Goal: Task Accomplishment & Management: Complete application form

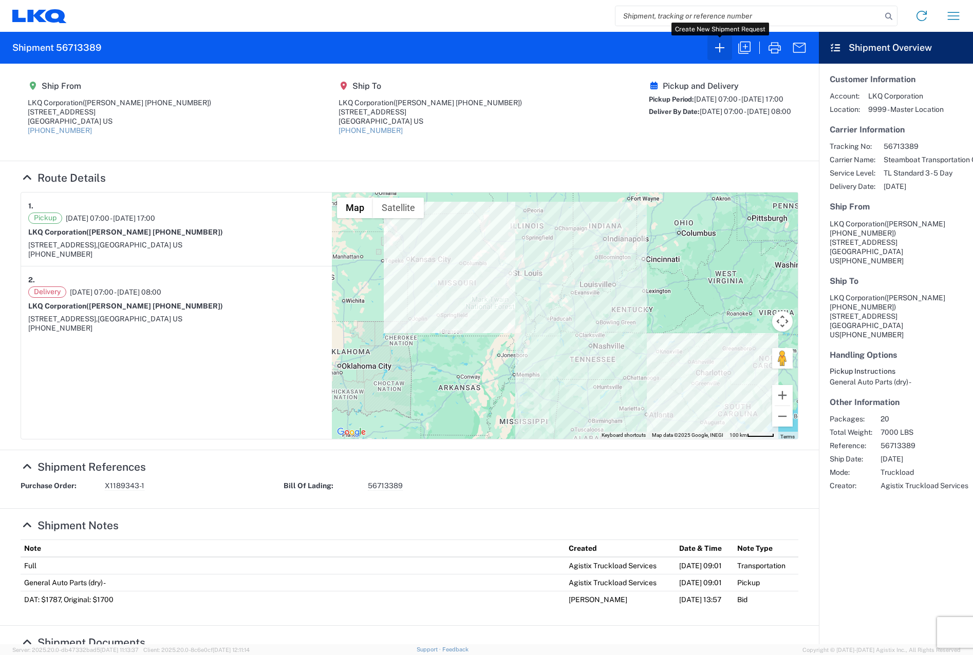
click at [725, 50] on icon "button" at bounding box center [719, 48] width 16 height 16
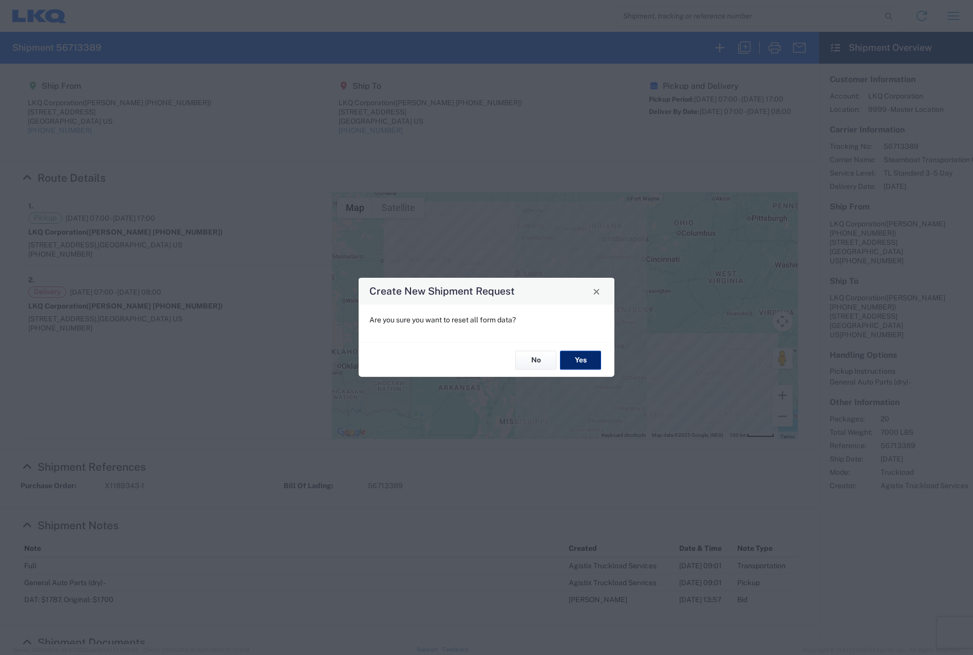
click at [569, 358] on button "Yes" at bounding box center [580, 360] width 41 height 19
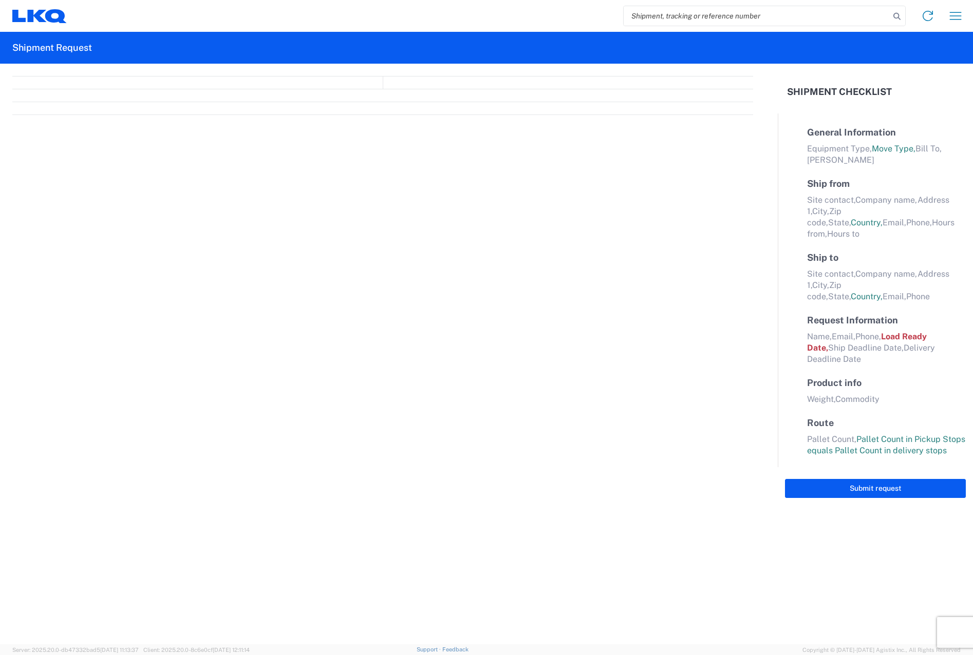
select select "FULL"
select select "LBS"
select select "IN"
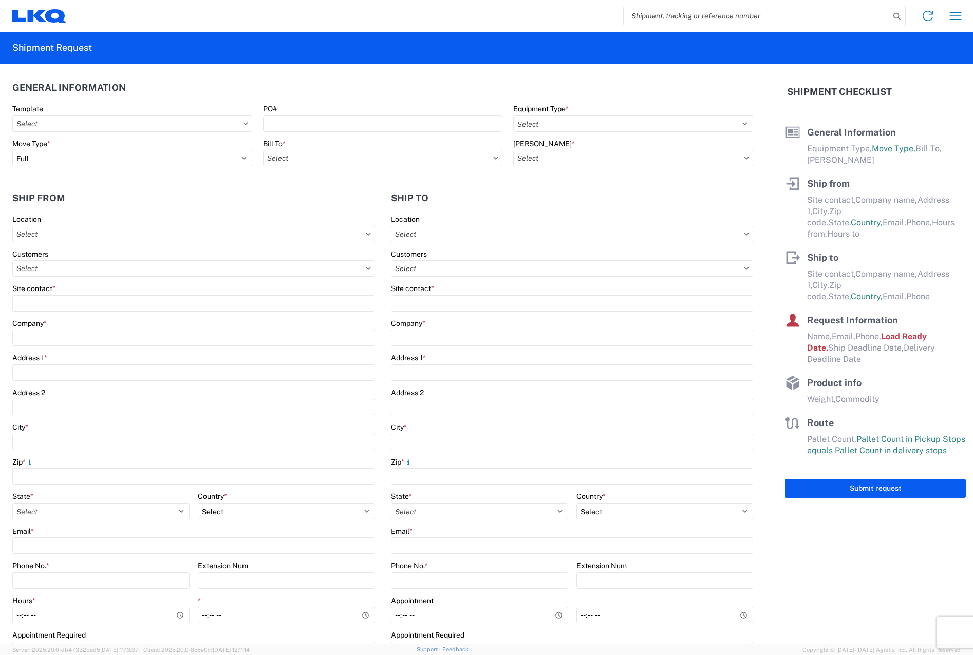
click at [243, 123] on icon at bounding box center [245, 123] width 5 height 3
click at [244, 125] on icon at bounding box center [245, 123] width 5 height 3
click at [243, 156] on select "Select Full Partial TL" at bounding box center [132, 158] width 240 height 16
click at [12, 150] on select "Select Full Partial TL" at bounding box center [132, 158] width 240 height 16
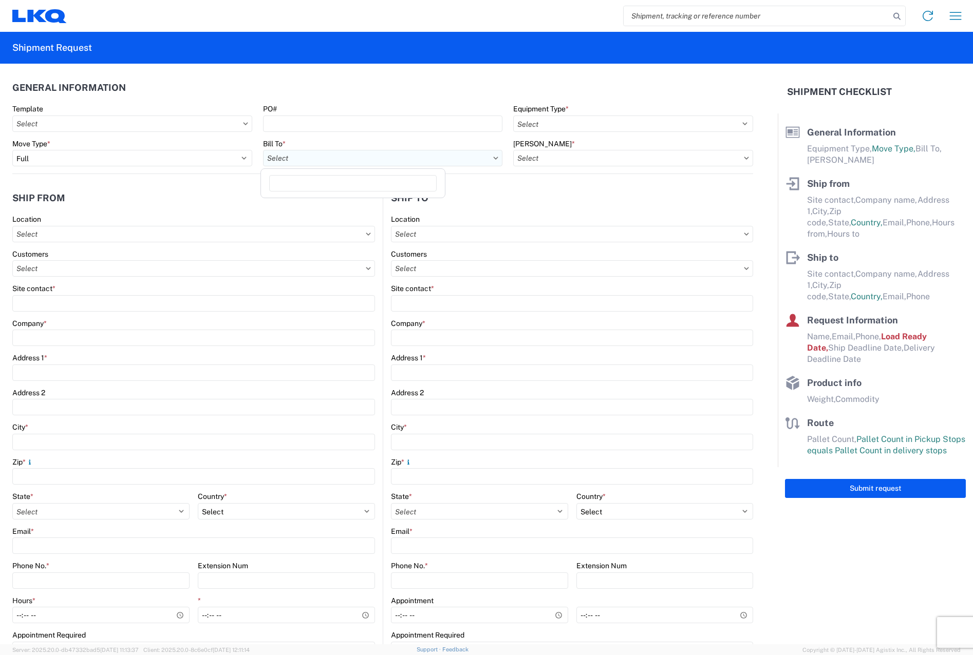
click at [459, 153] on input "text" at bounding box center [383, 158] width 240 height 16
click at [493, 124] on input "PO#" at bounding box center [383, 124] width 240 height 16
click at [369, 126] on input "PO#" at bounding box center [383, 124] width 240 height 16
type input "x"
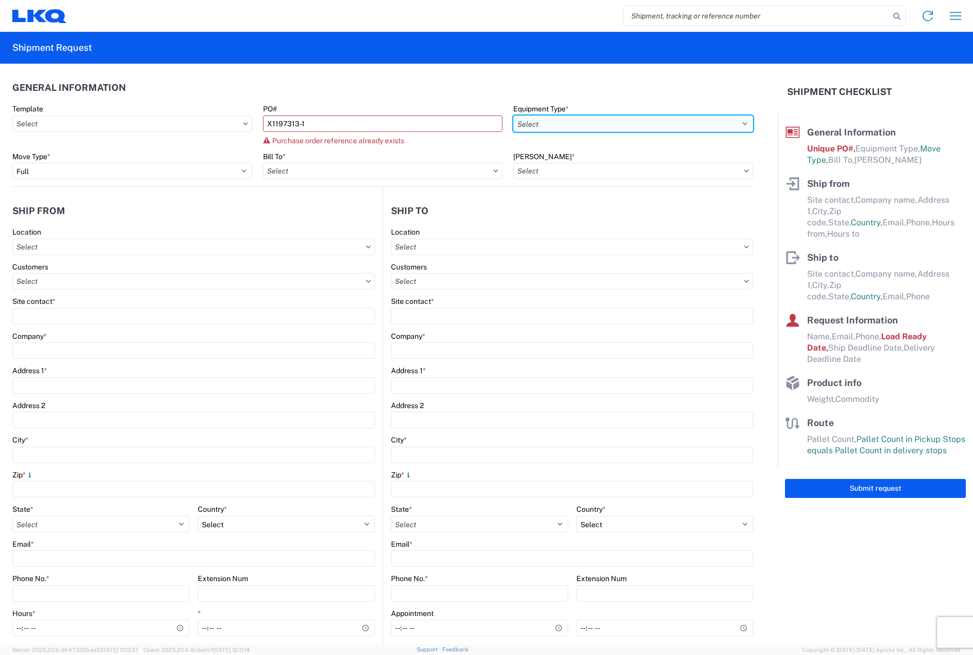
click at [652, 116] on select "Select 53’ Dry Van Flatbed Dropdeck (van) Lowboy (flatbed) Rail" at bounding box center [633, 124] width 240 height 16
click at [461, 145] on agx-form-control-wrapper-v2 "PO# X1197313-1 Purchase order reference already exists" at bounding box center [382, 128] width 251 height 48
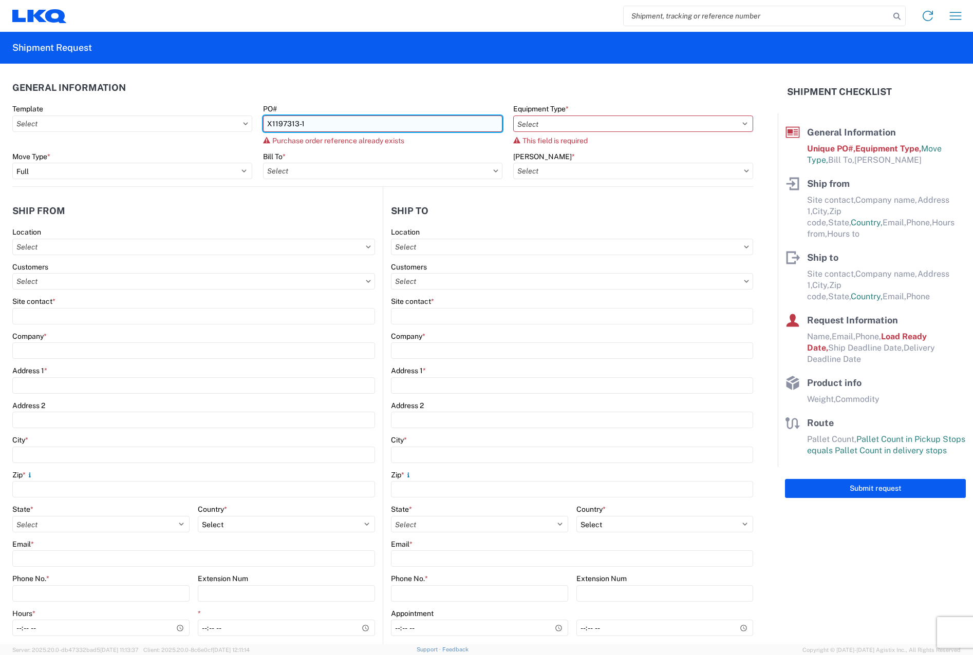
click at [447, 129] on input "X1197313-1" at bounding box center [383, 124] width 240 height 16
click at [372, 120] on input "X1197313-1" at bounding box center [383, 124] width 240 height 16
click at [372, 119] on input "X1197313-1" at bounding box center [383, 124] width 240 height 16
type input "X1197313-2"
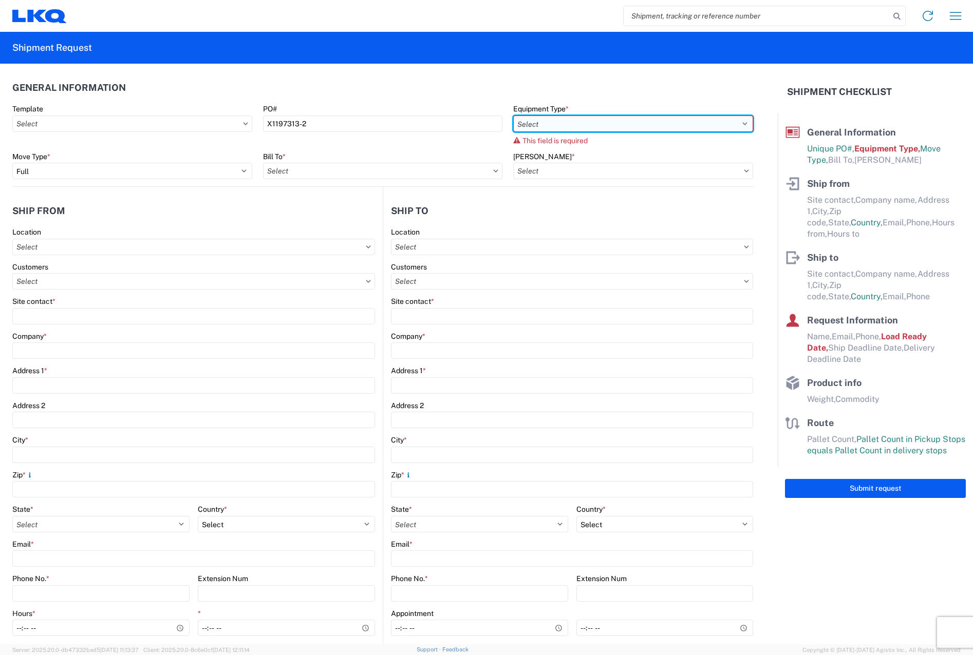
click at [683, 124] on select "Select 53’ Dry Van Flatbed Dropdeck (van) Lowboy (flatbed) Rail" at bounding box center [633, 124] width 240 height 16
select select "STDV"
click at [513, 116] on select "Select 53’ Dry Van Flatbed Dropdeck (van) Lowboy (flatbed) Rail" at bounding box center [633, 124] width 240 height 16
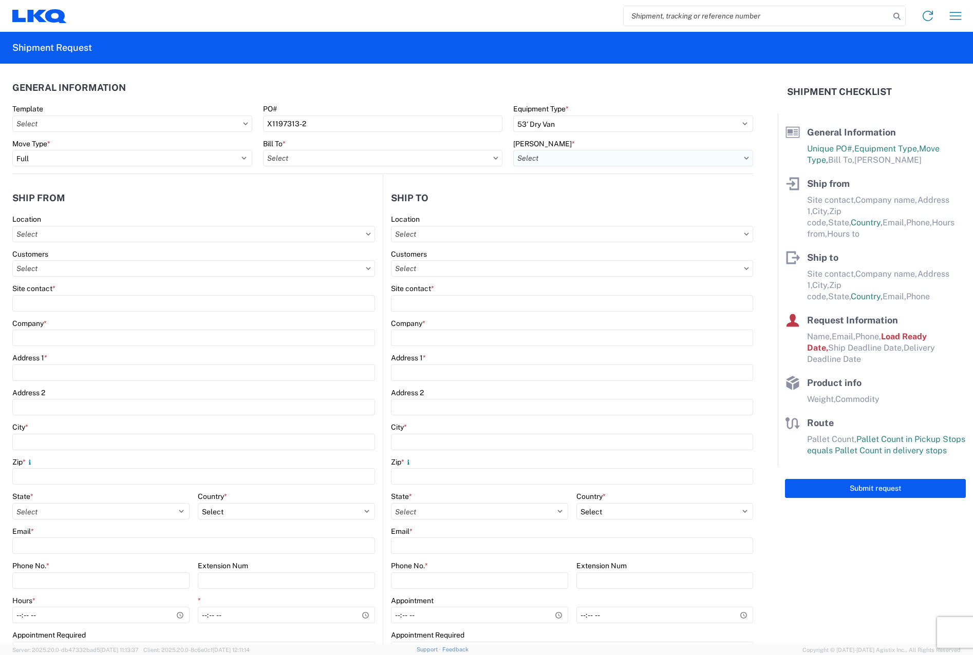
click at [594, 163] on input "text" at bounding box center [633, 158] width 240 height 16
click at [433, 160] on input "text" at bounding box center [383, 158] width 240 height 16
type input "3051"
click at [366, 203] on div "3051 - Alsip" at bounding box center [353, 204] width 180 height 16
type input "3051 - Alsip"
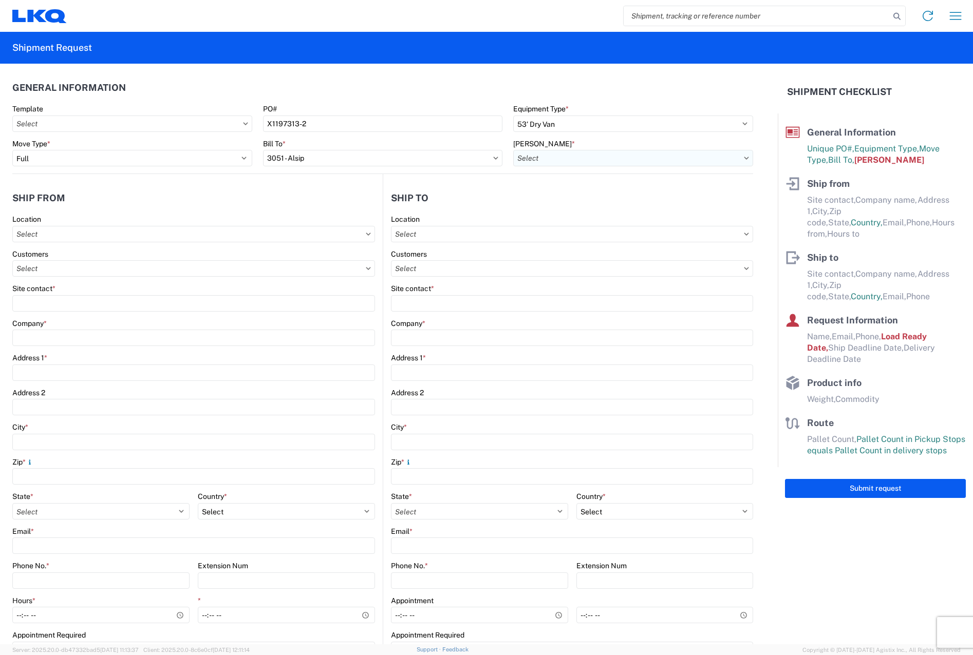
click at [641, 164] on input "text" at bounding box center [633, 158] width 240 height 16
click at [632, 216] on div "3051-6300-66000-0000 - 3051 Freight Out" at bounding box center [619, 220] width 218 height 16
type input "3051-6300-66000-0000 - 3051 Freight Out"
click at [138, 241] on input "text" at bounding box center [193, 234] width 363 height 16
type input "3130"
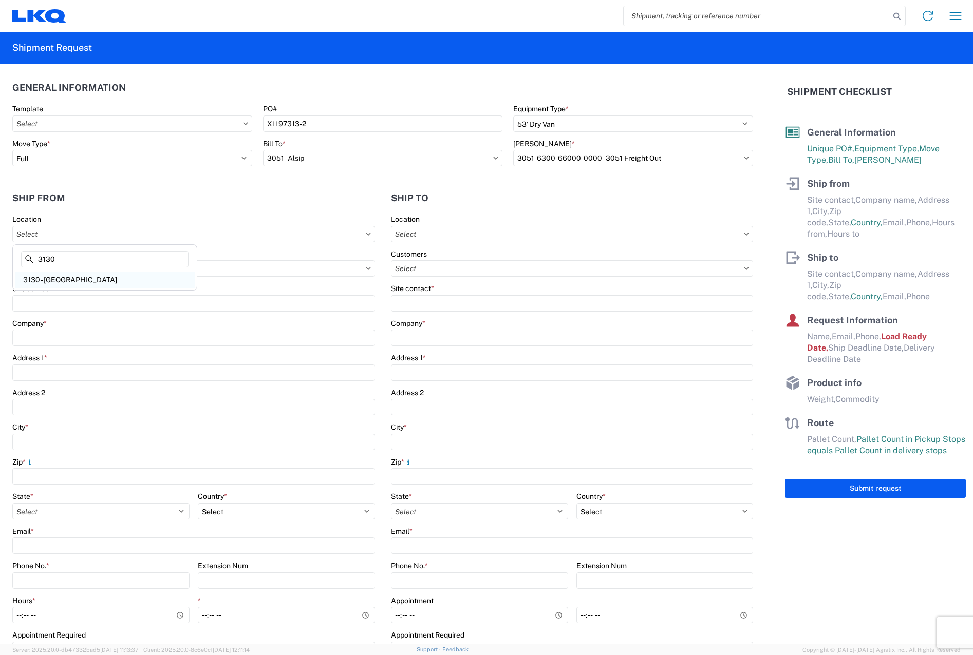
click at [118, 282] on div "3130 - [GEOGRAPHIC_DATA]" at bounding box center [105, 280] width 180 height 16
type input "3130 - [GEOGRAPHIC_DATA]"
type input "LKQ Corporation"
type input "[STREET_ADDRESS]"
type input "Charlotte"
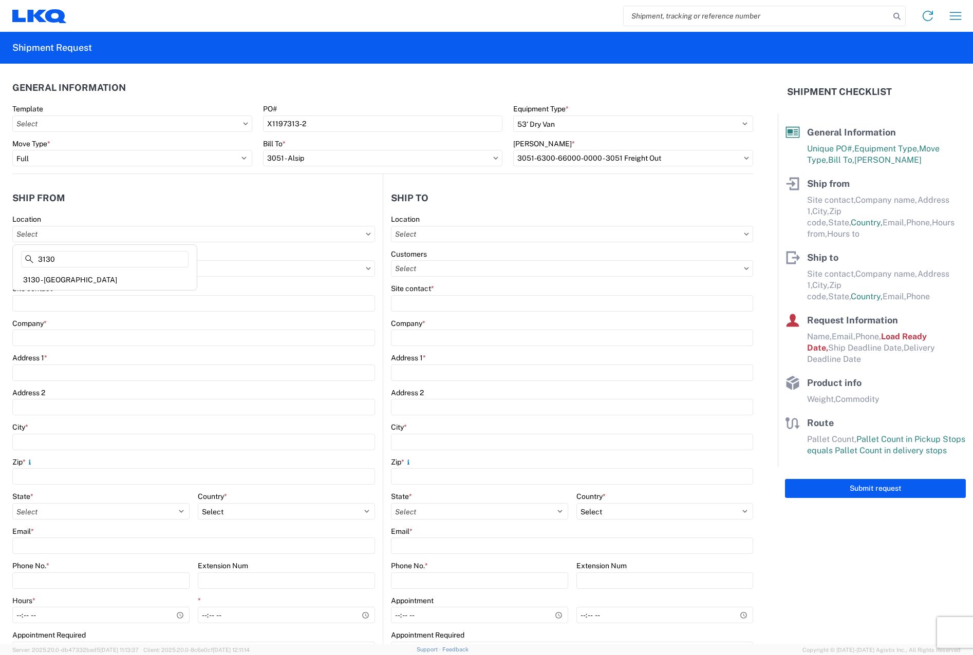
type input "28208"
select select "NC"
select select "US"
type input "[PHONE_NUMBER]"
type input "07:00"
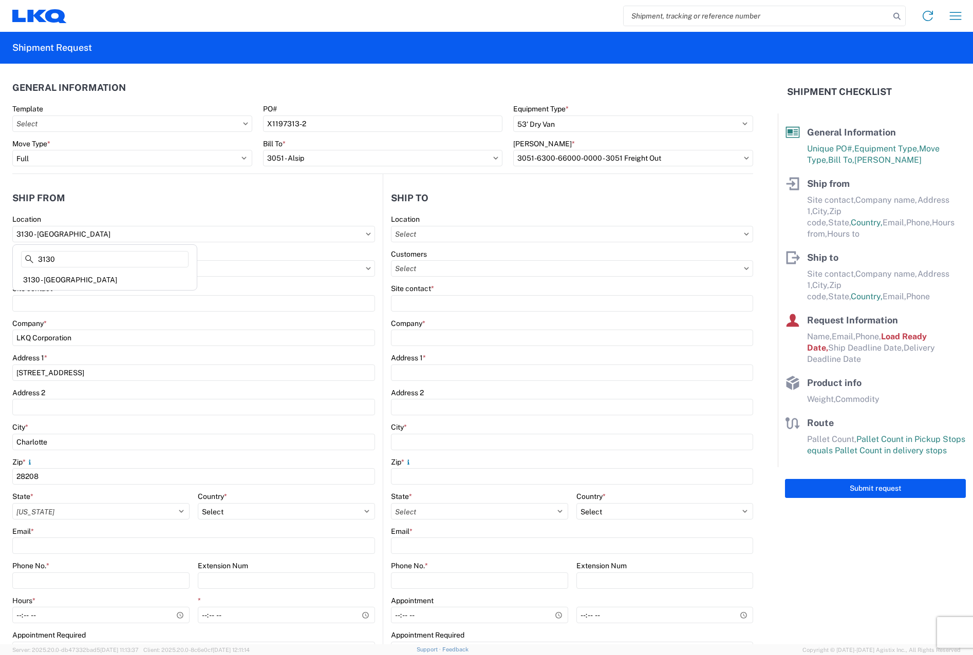
type input "17:00"
click at [583, 221] on div "Location" at bounding box center [572, 219] width 362 height 9
click at [583, 233] on input "text" at bounding box center [572, 234] width 362 height 16
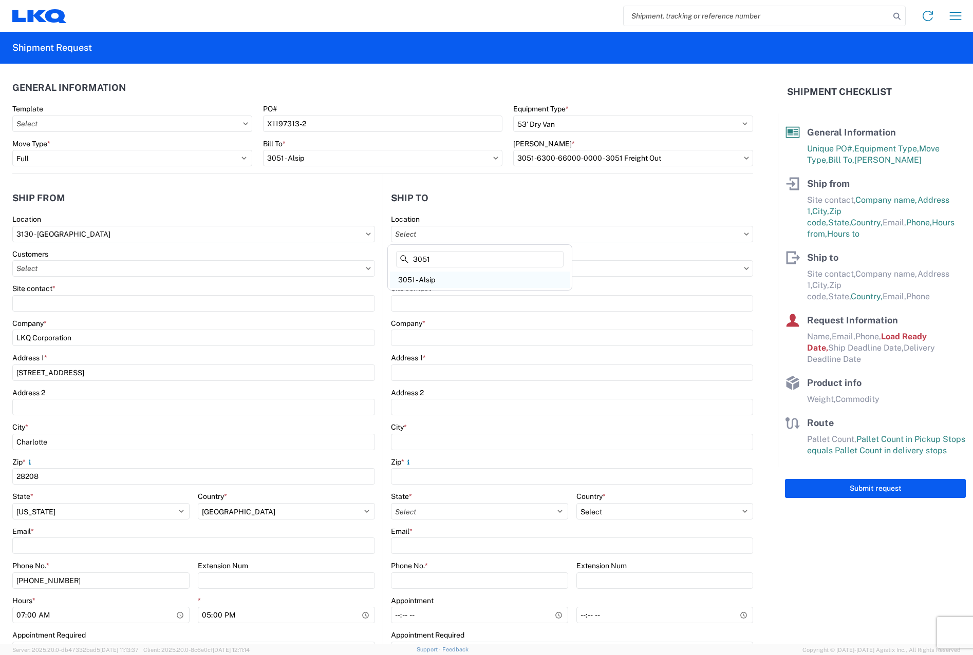
type input "3051"
click at [491, 278] on div "3051 - Alsip" at bounding box center [480, 280] width 180 height 16
type input "3051 - Alsip"
type input "3051 Alsip"
type input "[STREET_ADDRESS]"
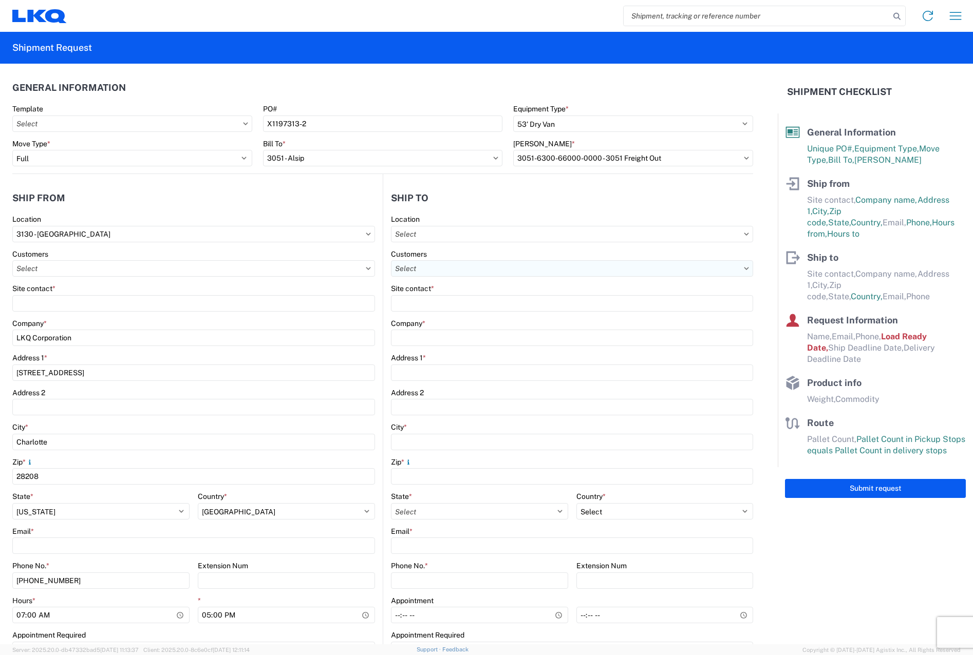
type input "Alsip"
type input "60803"
select select "US"
type input "[PHONE_NUMBER]"
type input "07:00"
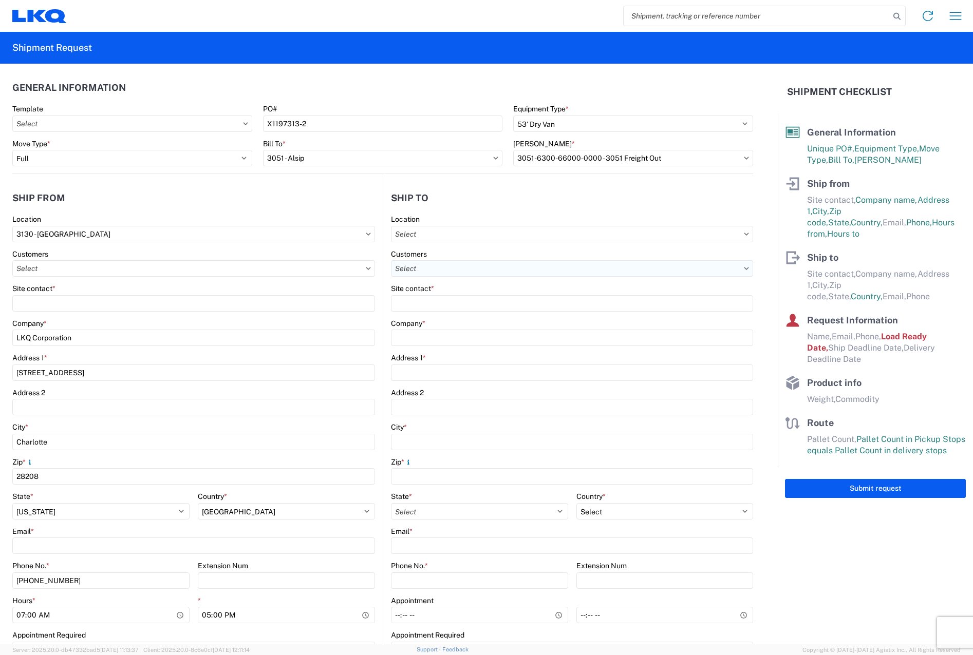
type input "17:00"
select select "IL"
click at [366, 269] on icon at bounding box center [368, 268] width 5 height 3
click at [359, 270] on input "text" at bounding box center [193, 268] width 363 height 16
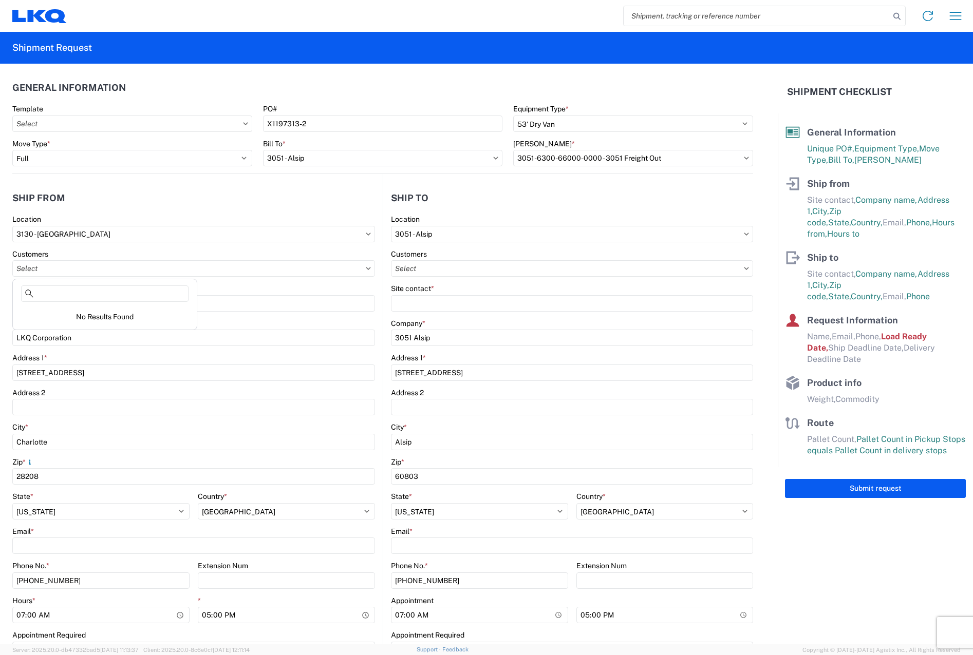
click at [367, 267] on icon at bounding box center [368, 268] width 5 height 3
click at [366, 268] on icon at bounding box center [368, 268] width 5 height 3
click at [361, 266] on input "text" at bounding box center [193, 268] width 363 height 16
click at [356, 296] on input "Site contact *" at bounding box center [193, 303] width 363 height 16
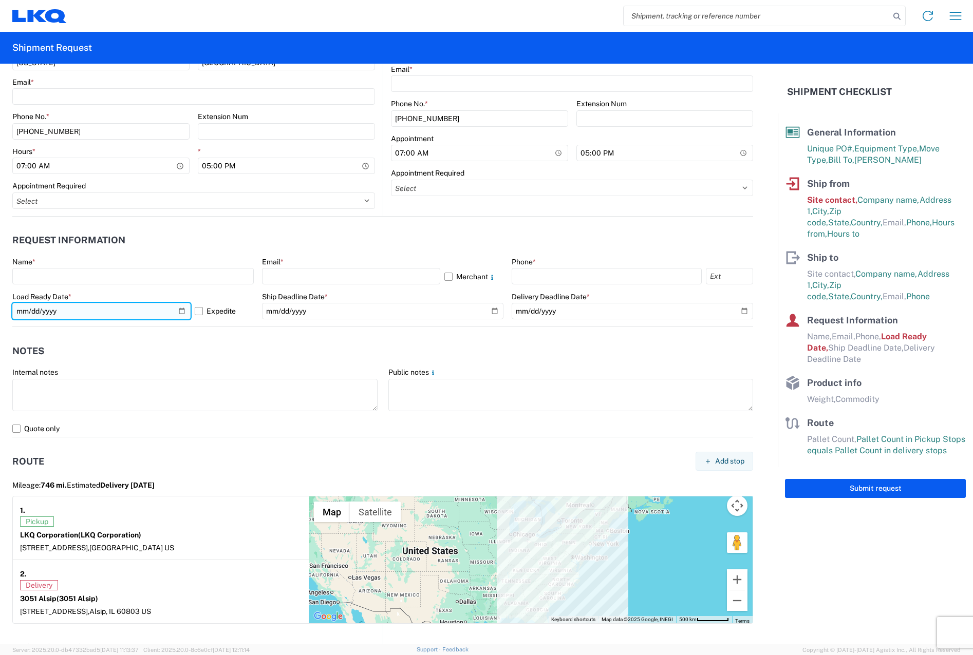
scroll to position [475, 0]
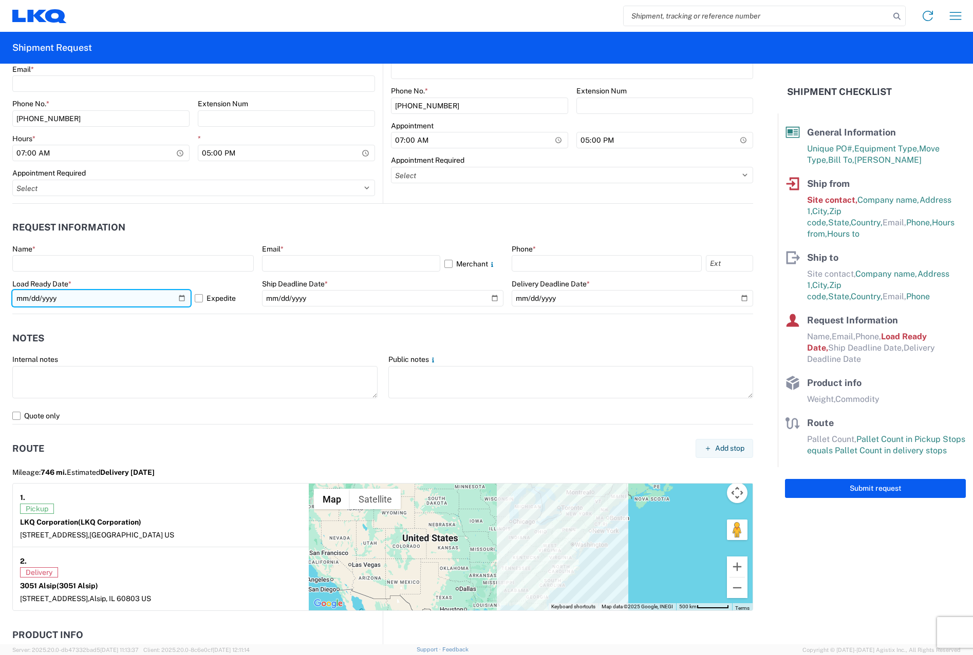
click at [181, 296] on input "[DATE]" at bounding box center [101, 298] width 178 height 16
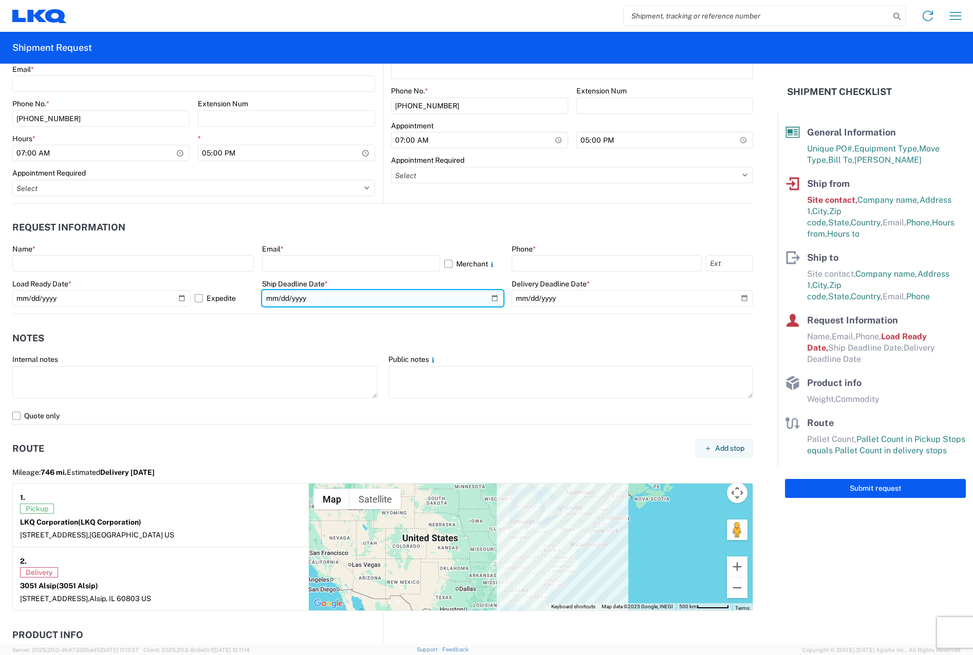
click at [489, 302] on input "date" at bounding box center [382, 298] width 241 height 16
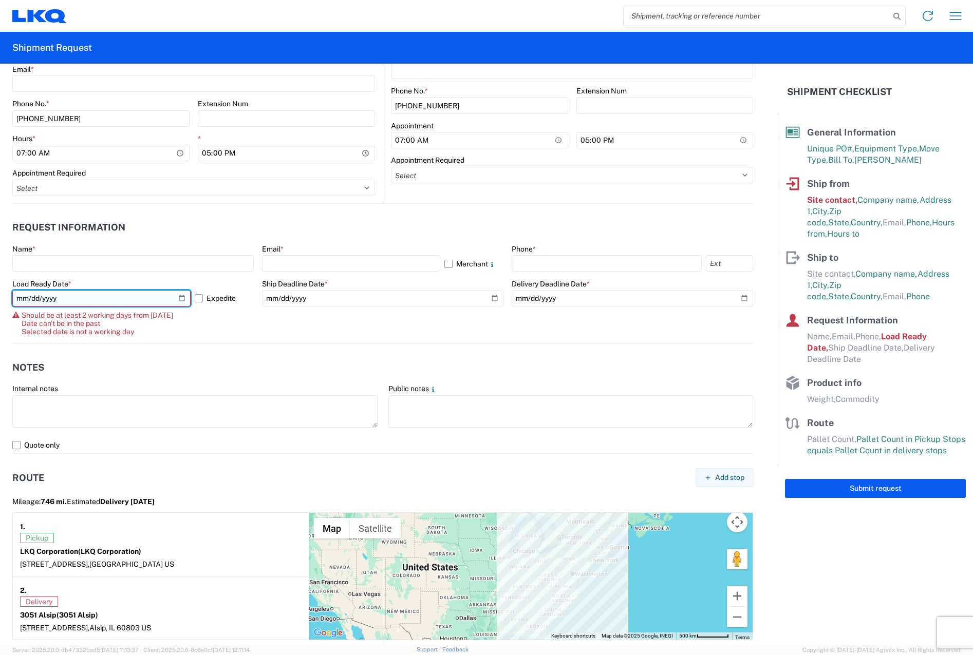
click at [179, 298] on input "[DATE]" at bounding box center [101, 298] width 178 height 16
type input "[DATE]"
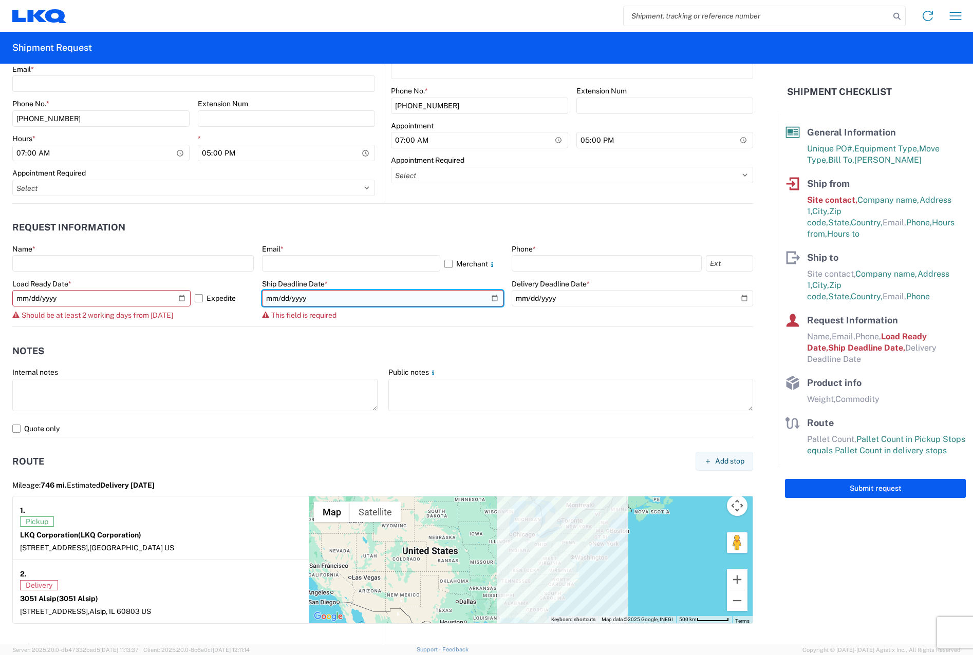
click at [496, 297] on input "date" at bounding box center [382, 298] width 241 height 16
click at [499, 293] on div "Name * Email * Merchant Phone * Load Ready Date * [DATE] Expedite Should be at …" at bounding box center [382, 285] width 740 height 82
click at [489, 293] on input "date" at bounding box center [382, 298] width 241 height 16
click at [488, 298] on input "date" at bounding box center [382, 298] width 241 height 16
type input "[DATE]"
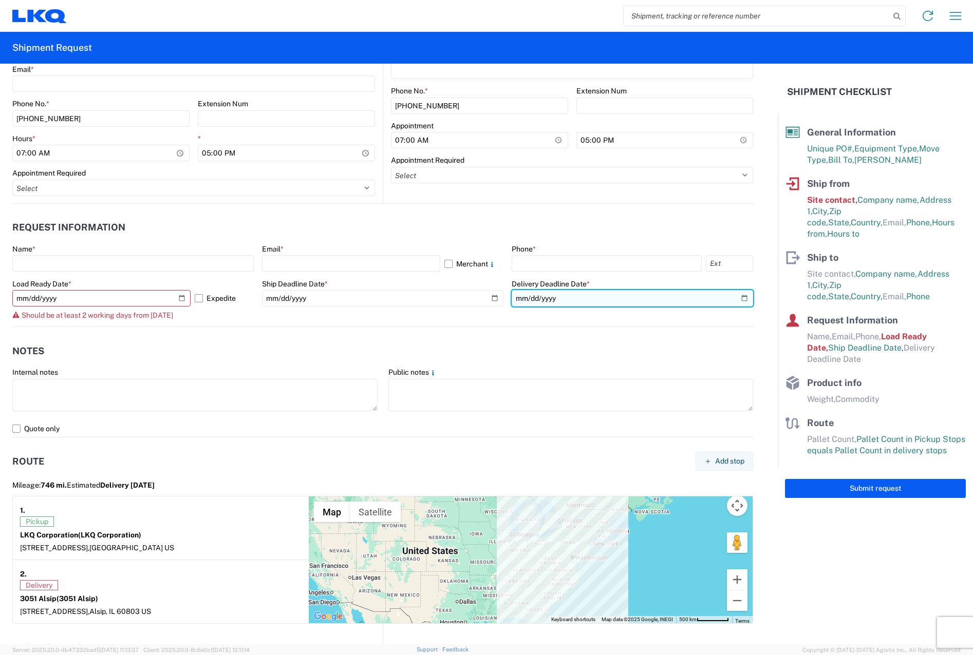
click at [737, 294] on input "date" at bounding box center [631, 298] width 241 height 16
type input "[DATE]"
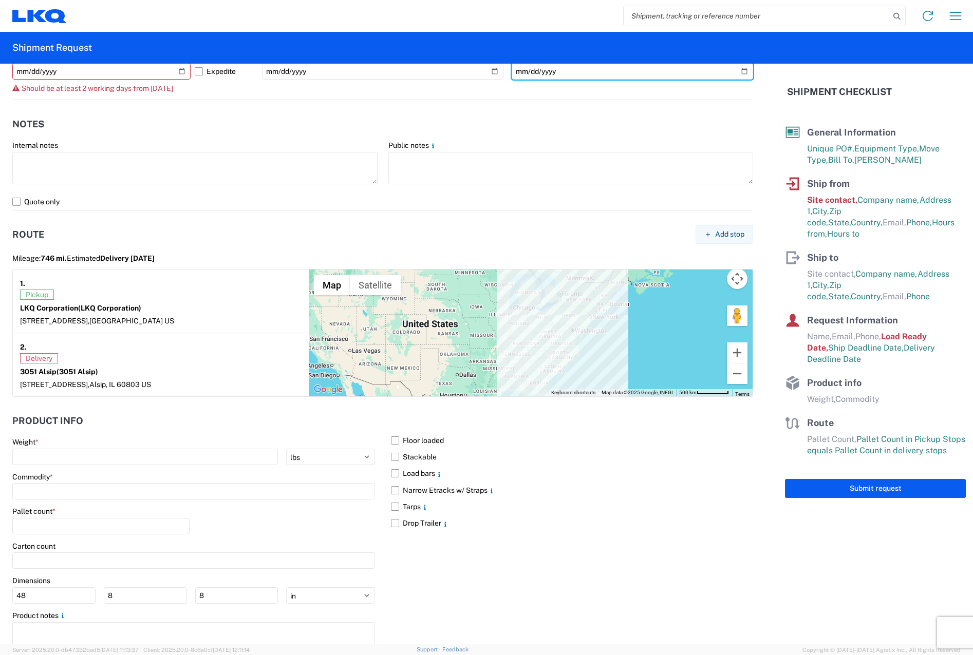
scroll to position [738, 0]
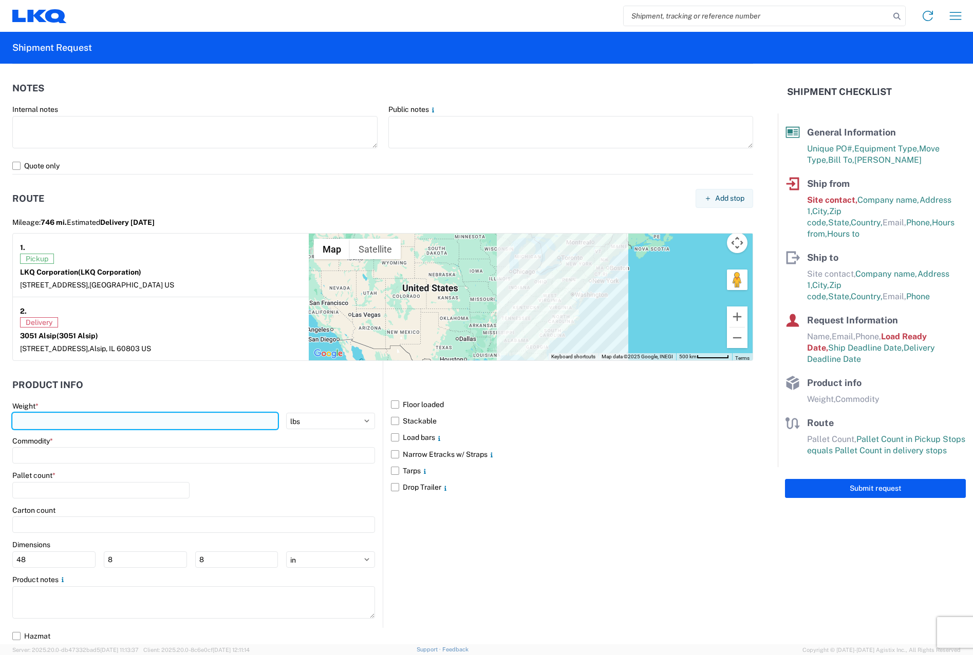
click at [200, 422] on input "number" at bounding box center [144, 421] width 265 height 16
type input "3000"
click at [144, 456] on input at bounding box center [193, 455] width 363 height 16
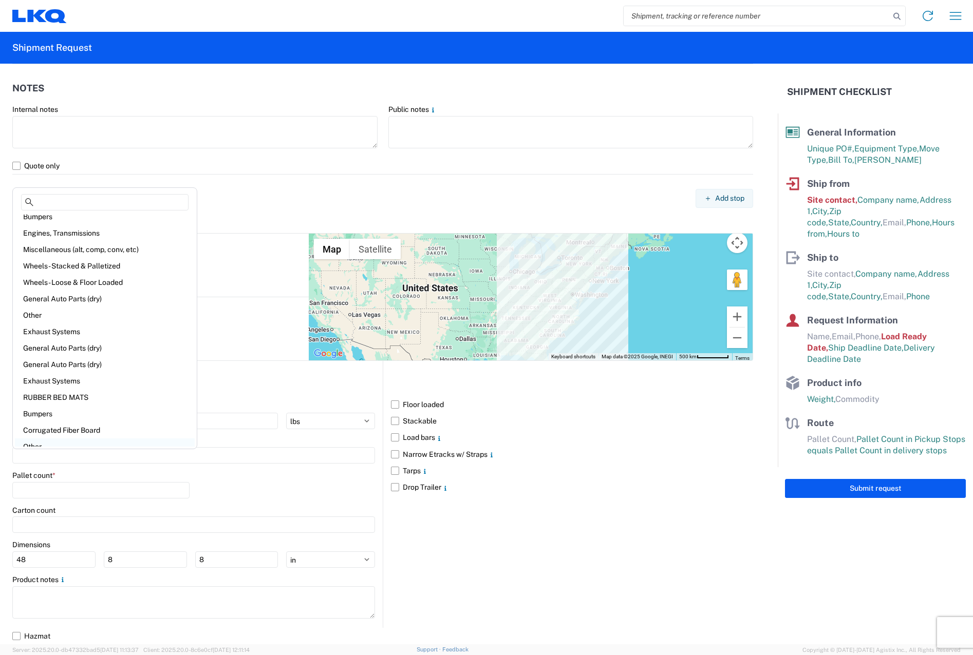
scroll to position [0, 0]
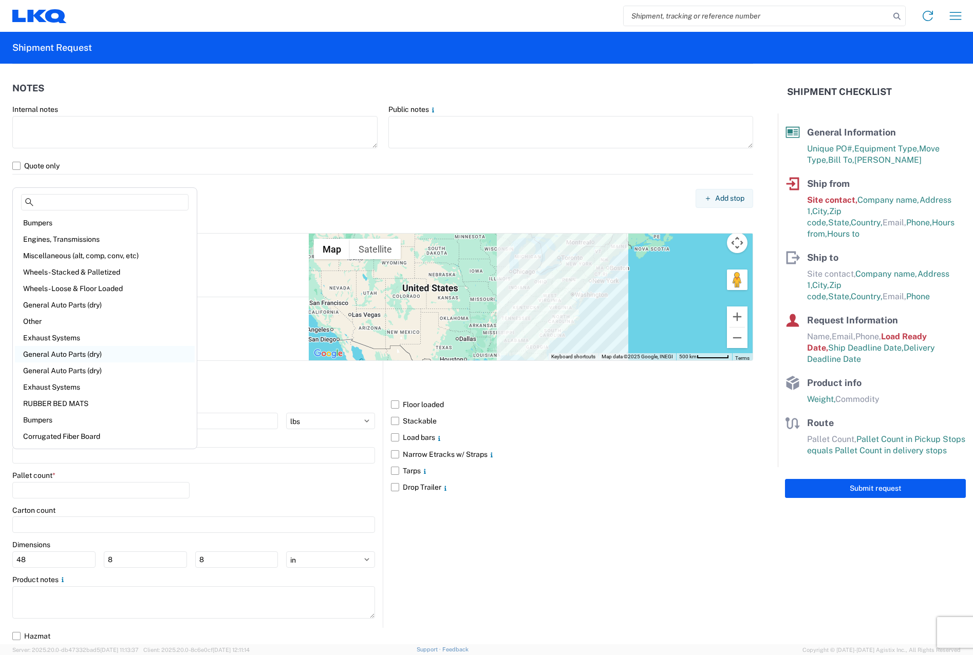
click at [120, 356] on div "General Auto Parts (dry)" at bounding box center [105, 354] width 180 height 16
type input "General Auto Parts (dry)"
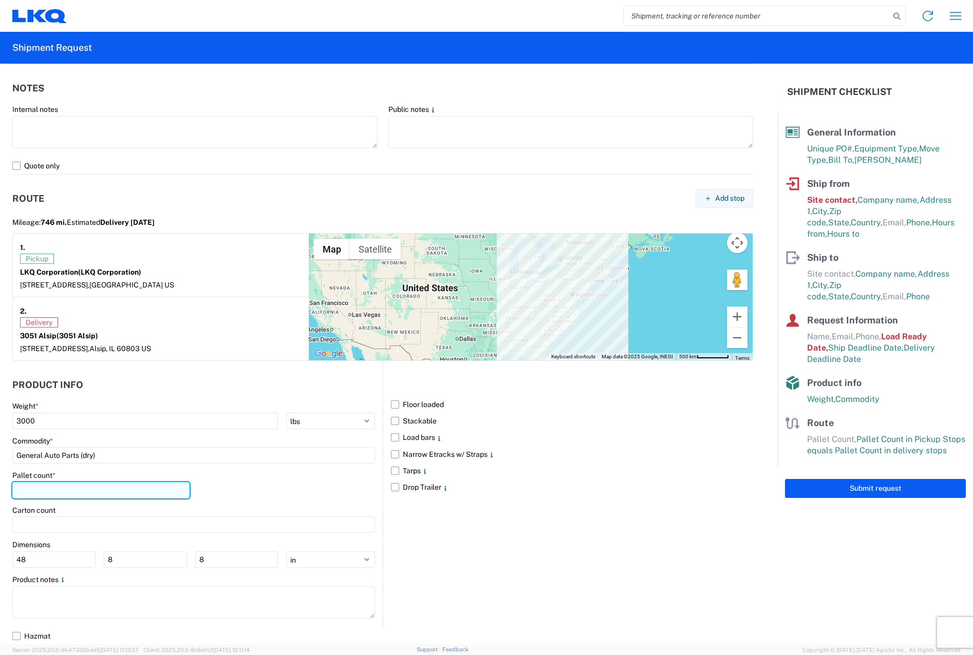
click at [104, 488] on input "number" at bounding box center [100, 490] width 177 height 16
type input "20"
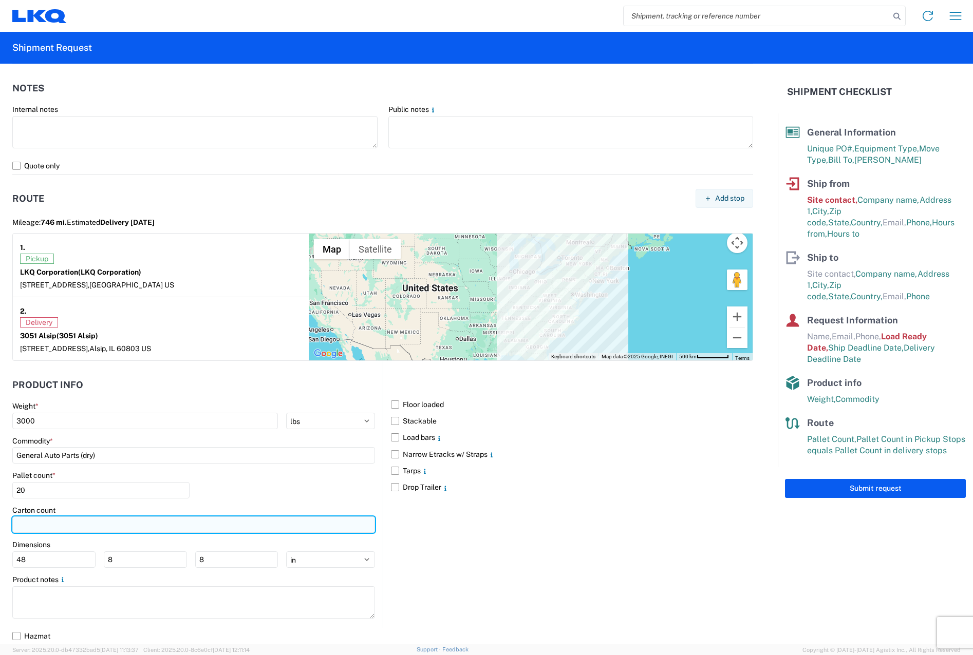
click at [79, 527] on input "number" at bounding box center [193, 525] width 363 height 16
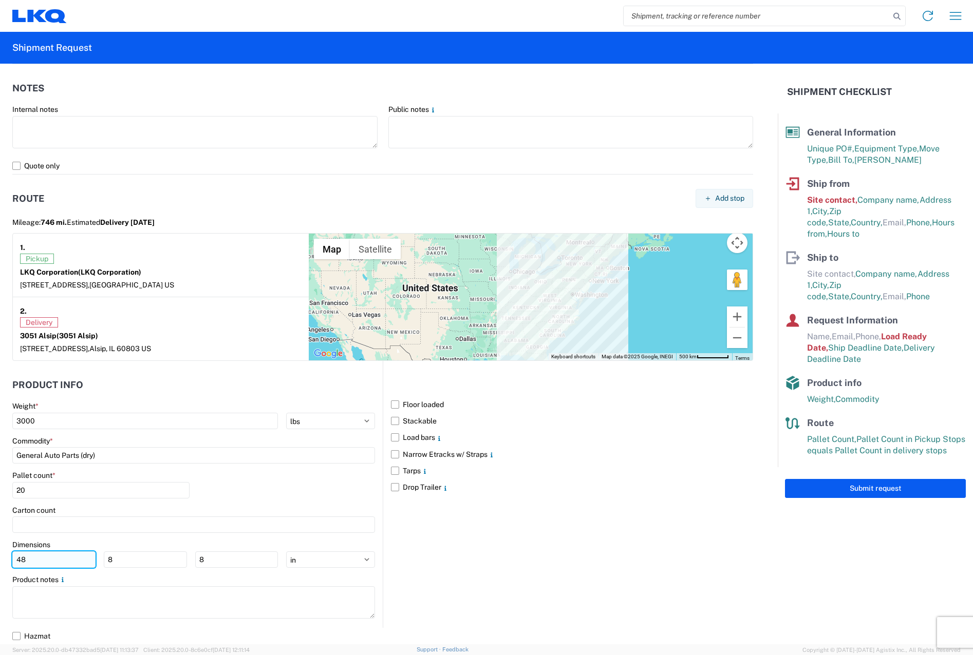
click at [61, 564] on input "48" at bounding box center [53, 559] width 83 height 16
type input "4"
type input "50"
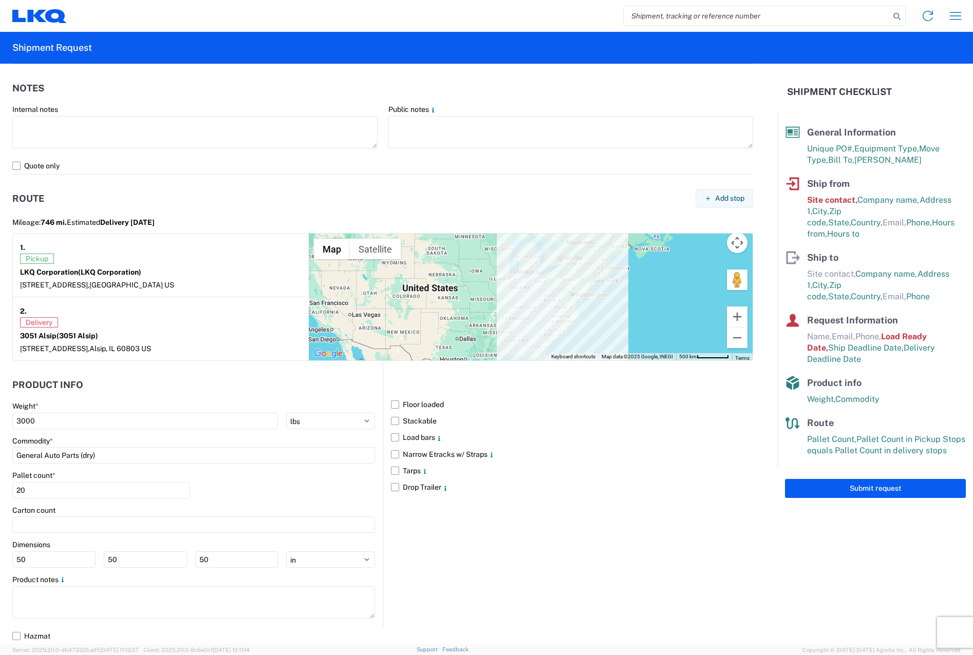
click at [665, 578] on div "Floor loaded Stackable Load bars Narrow Etracks w/ Straps Tarps Drop Trailer" at bounding box center [568, 494] width 370 height 266
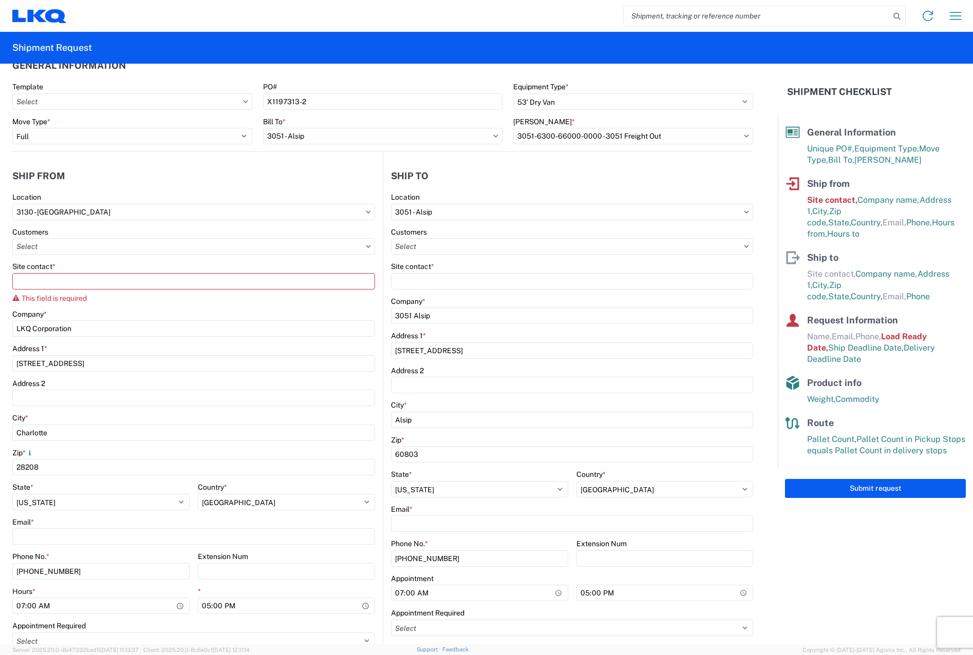
scroll to position [19, 0]
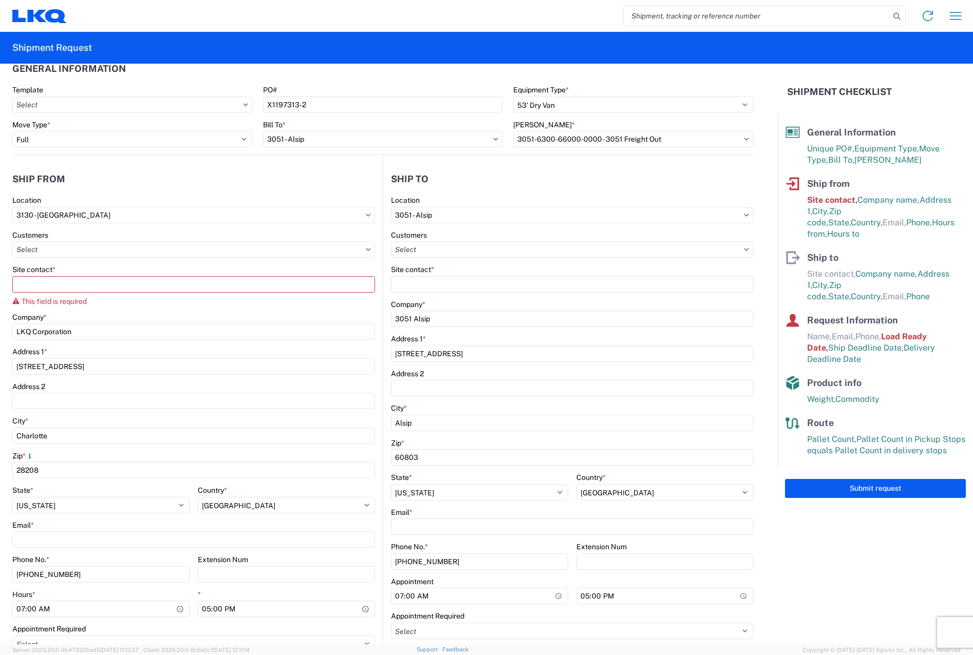
click at [179, 295] on div "Site contact * This field is required" at bounding box center [193, 285] width 363 height 41
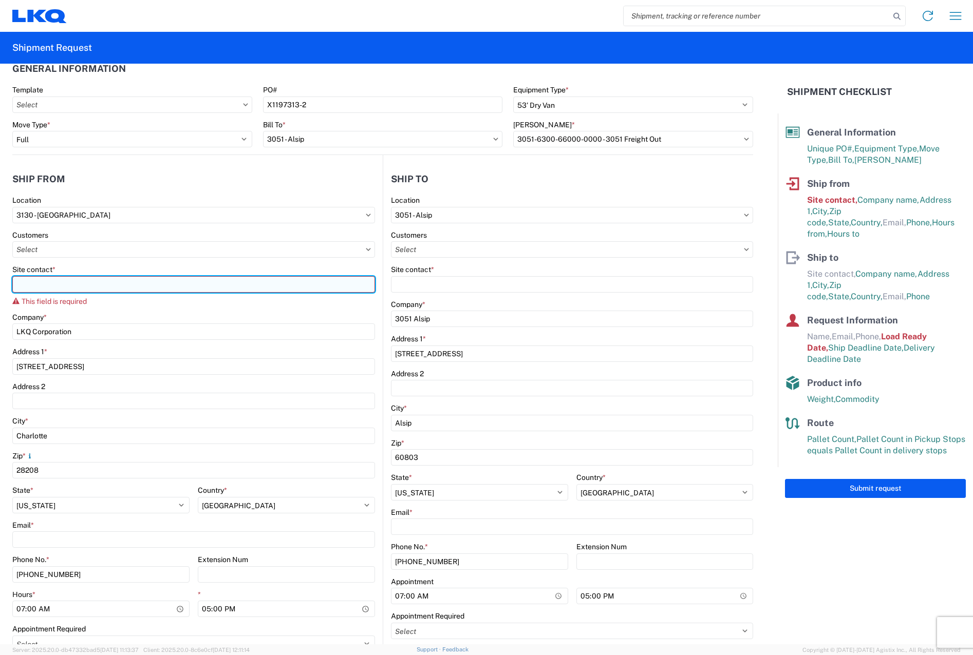
click at [179, 291] on input "Site contact *" at bounding box center [193, 284] width 363 height 16
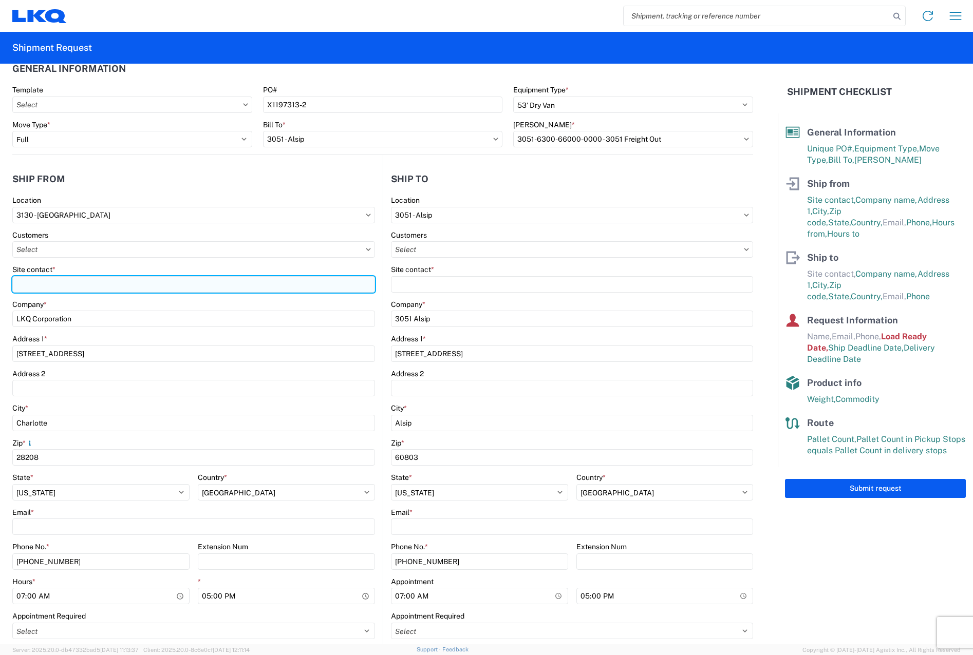
type input "m"
type input "[PERSON_NAME]"
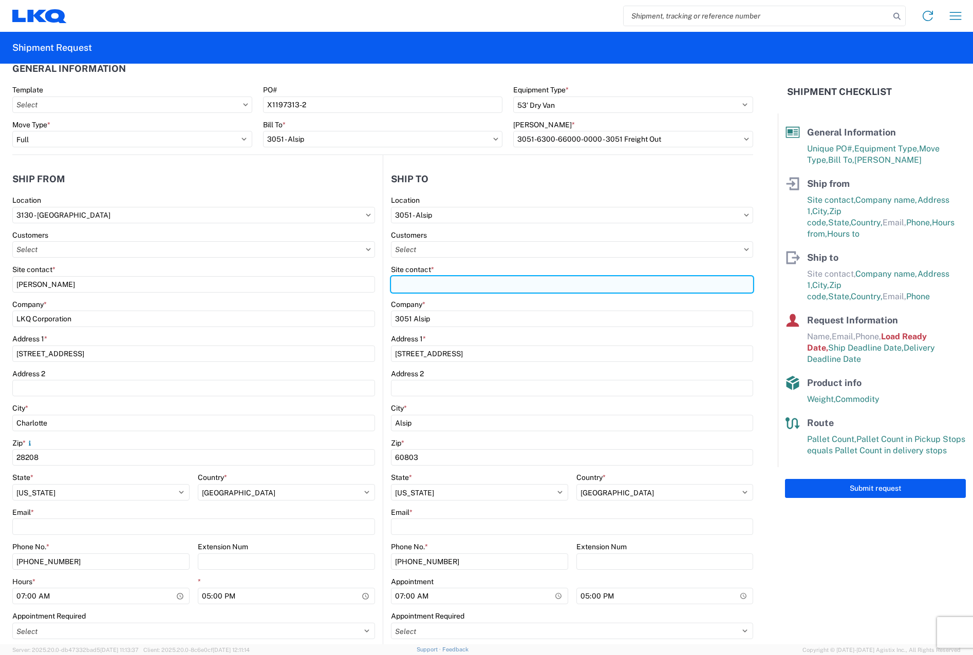
click at [442, 290] on input "Site contact *" at bounding box center [572, 284] width 362 height 16
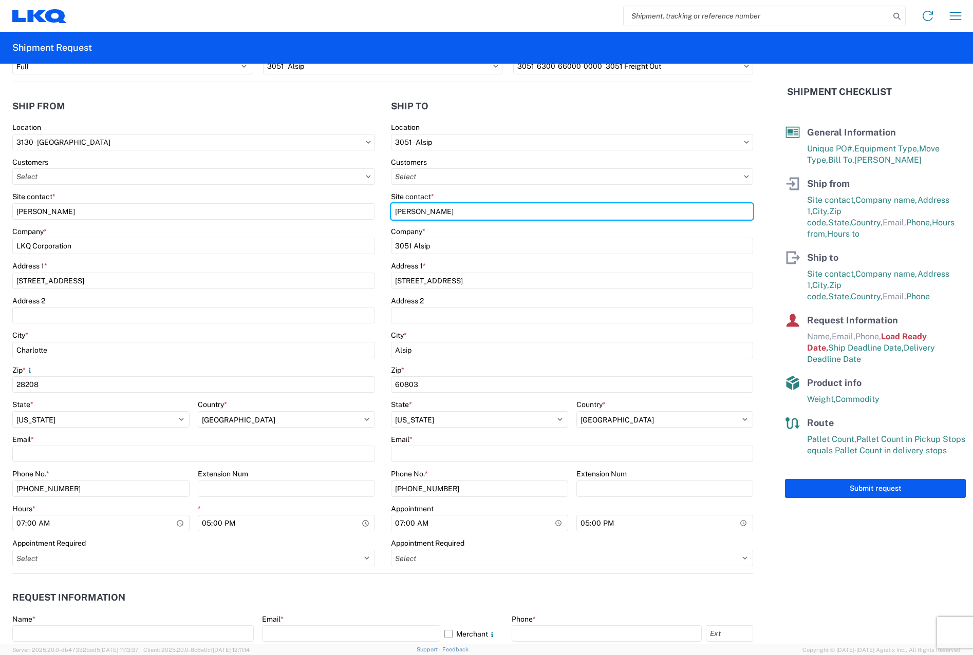
scroll to position [122, 0]
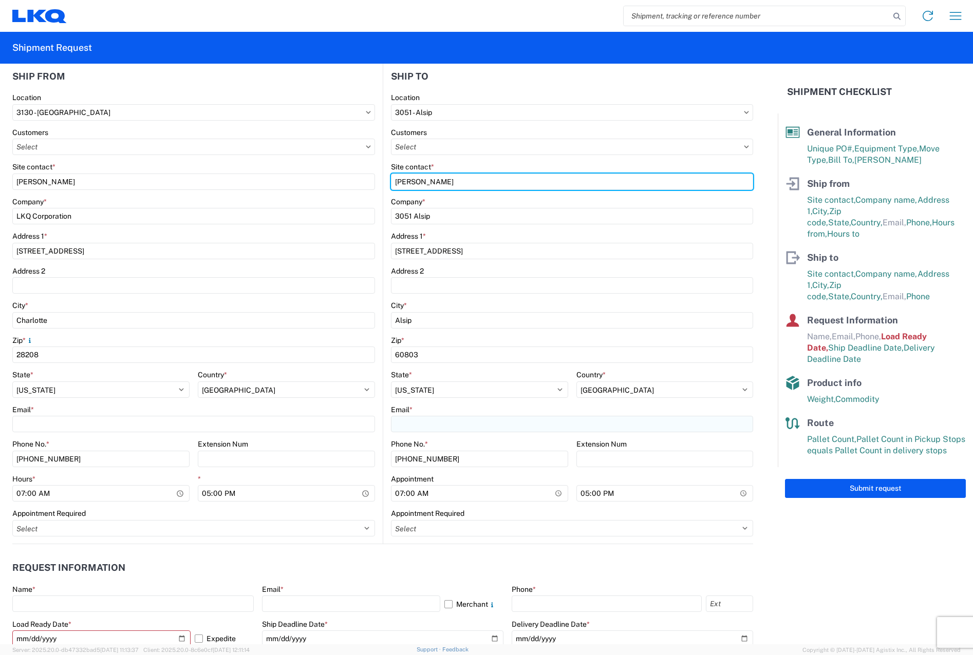
type input "[PERSON_NAME]"
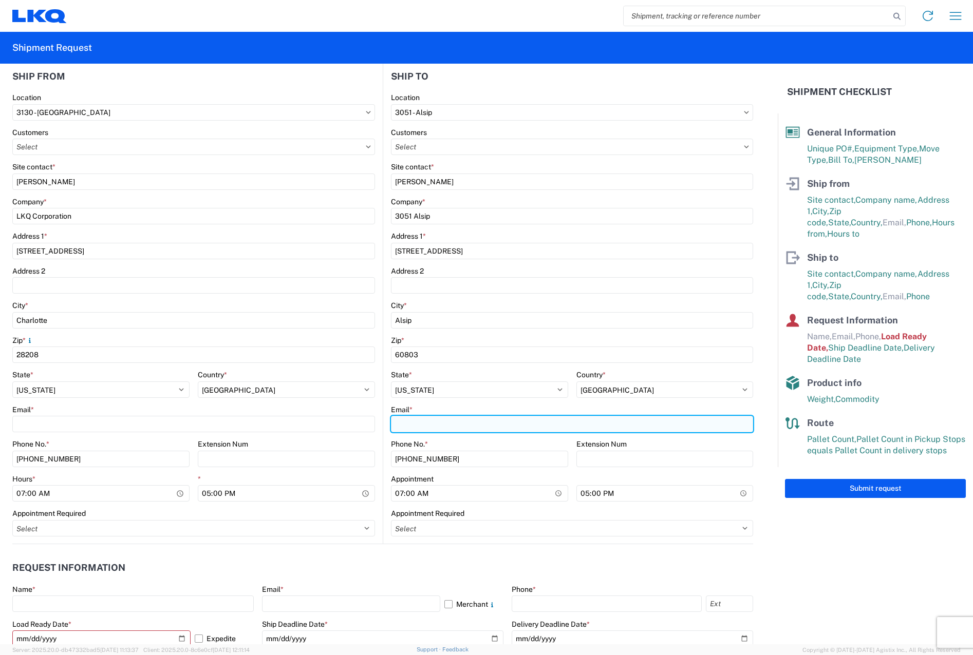
click at [437, 430] on input "Email *" at bounding box center [572, 424] width 362 height 16
type input "[EMAIL_ADDRESS][DOMAIN_NAME]"
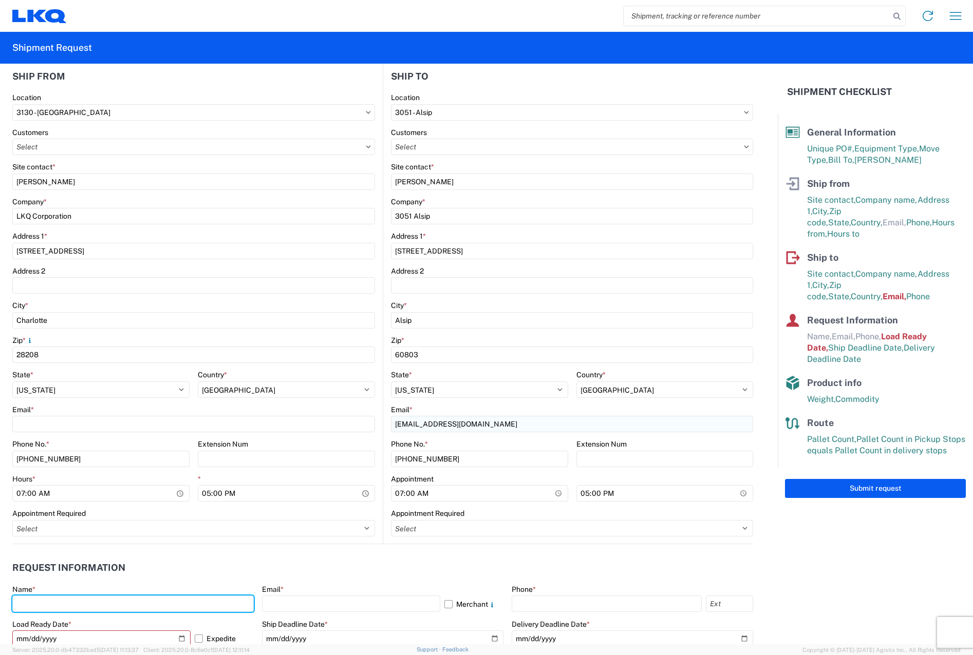
type input "[PERSON_NAME]"
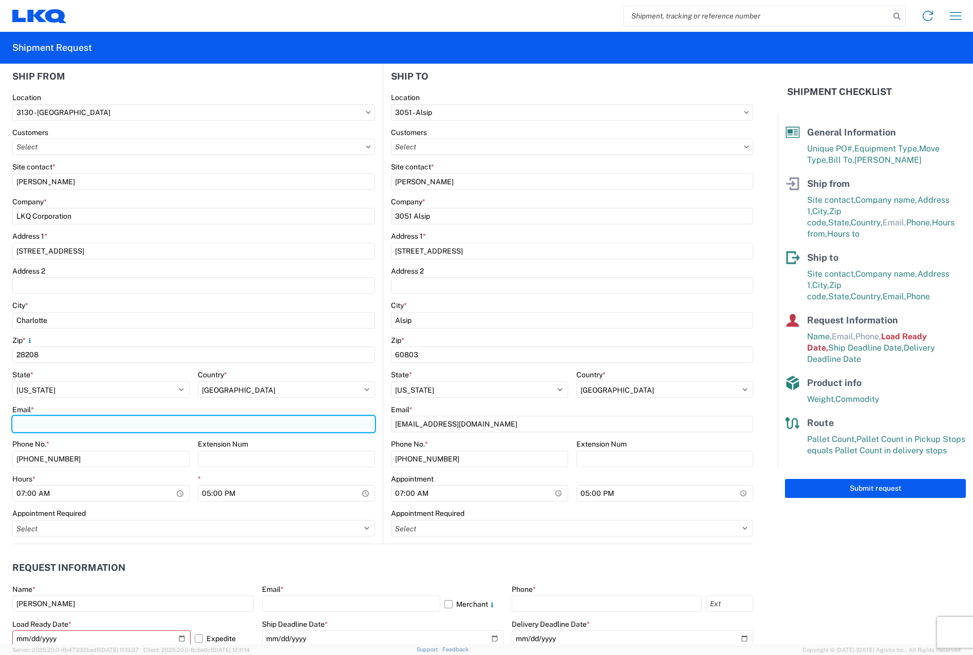
click at [110, 426] on input "Email *" at bounding box center [193, 424] width 363 height 16
type input "[EMAIL_ADDRESS][DOMAIN_NAME]"
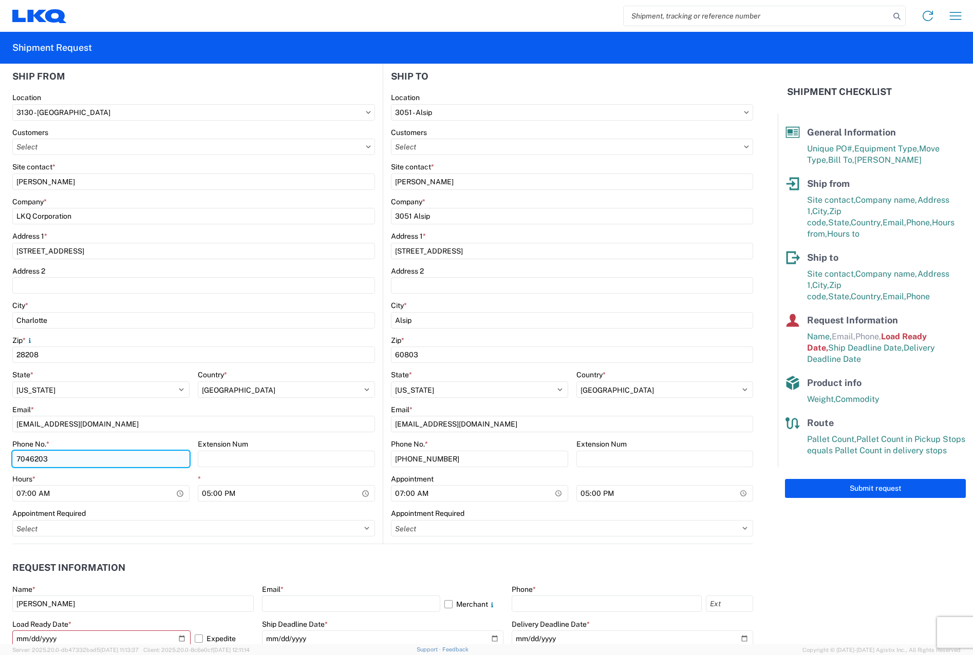
type input "7046203450"
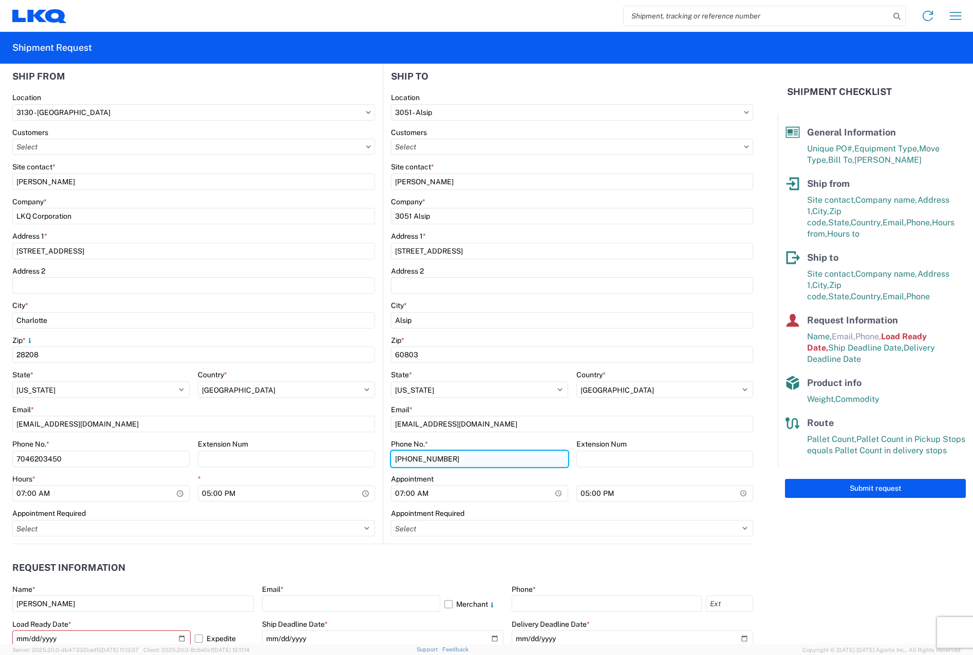
click at [495, 455] on input "[PHONE_NUMBER]" at bounding box center [479, 459] width 177 height 16
type input "7"
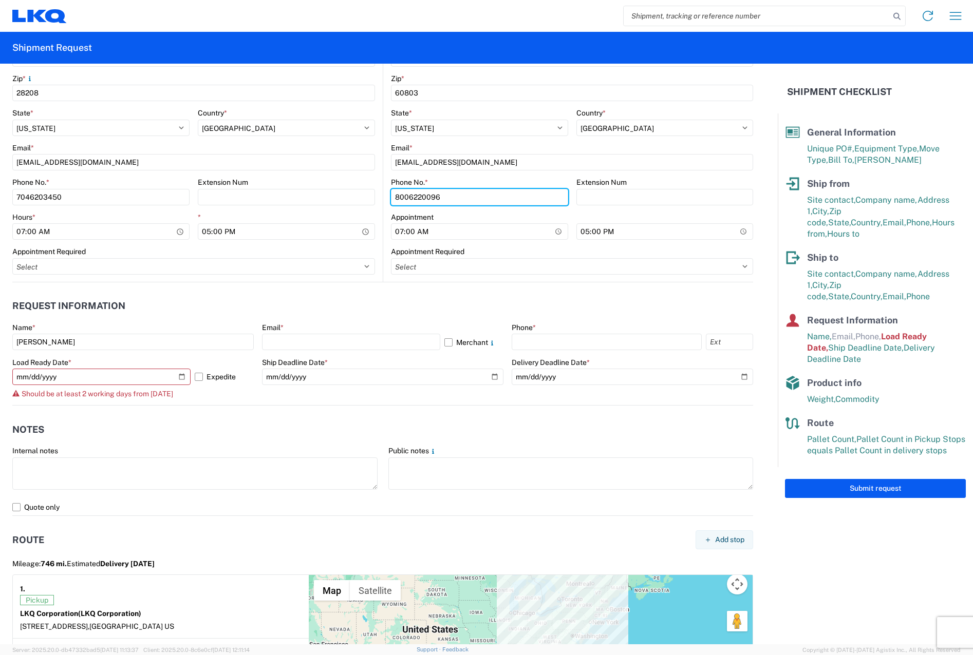
scroll to position [411, 0]
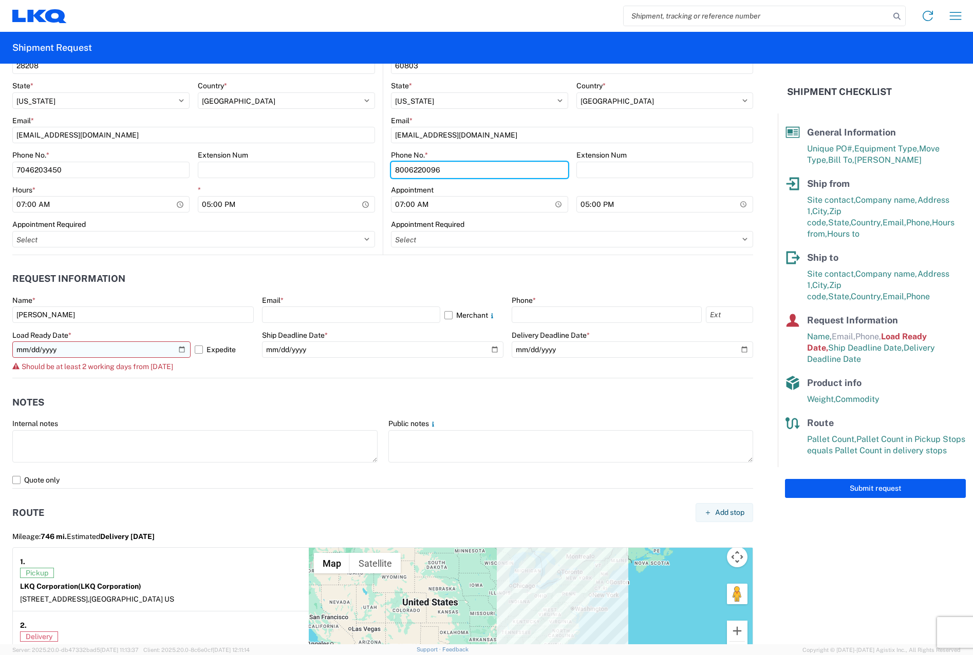
type input "8006220096"
click at [176, 351] on input "[DATE]" at bounding box center [101, 349] width 178 height 16
click at [189, 344] on div "[DATE] Expedite" at bounding box center [132, 349] width 241 height 16
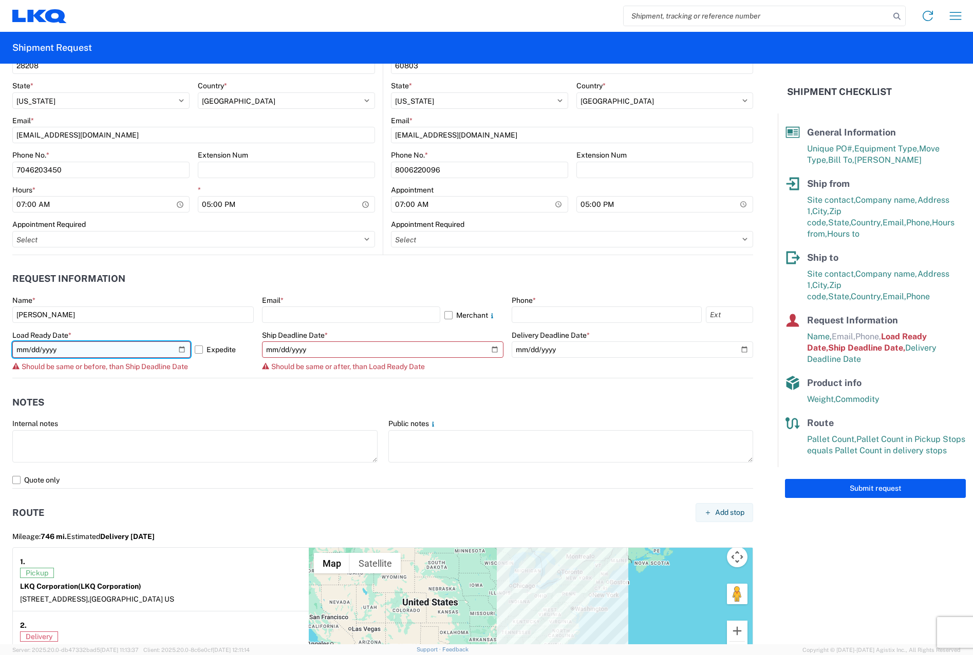
click at [179, 347] on input "[DATE]" at bounding box center [101, 349] width 178 height 16
type input "[DATE]"
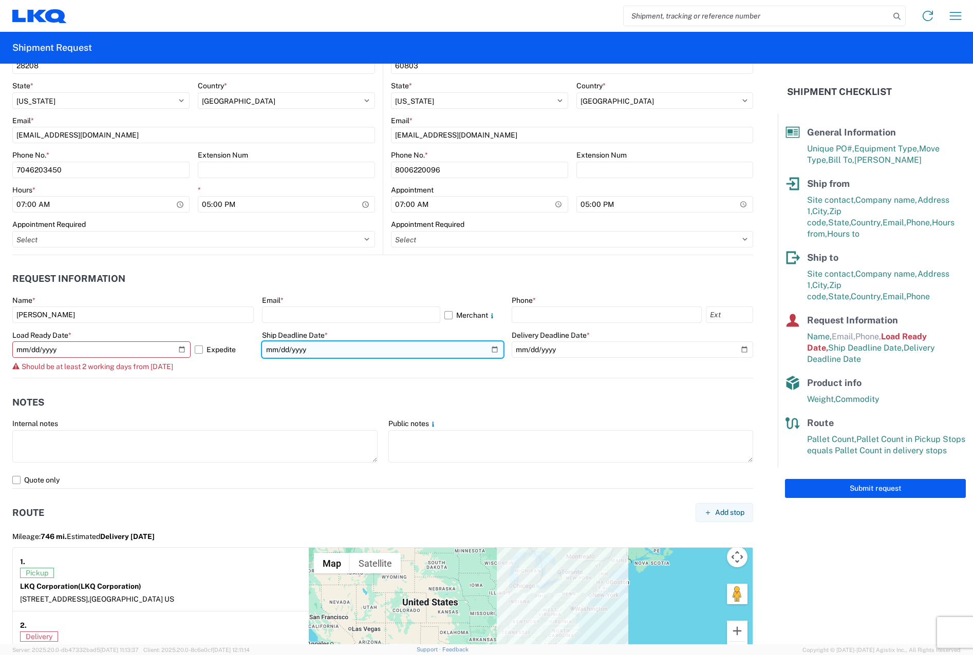
click at [474, 346] on input "[DATE]" at bounding box center [382, 349] width 241 height 16
click at [487, 347] on input "[DATE]" at bounding box center [382, 349] width 241 height 16
type input "[DATE]"
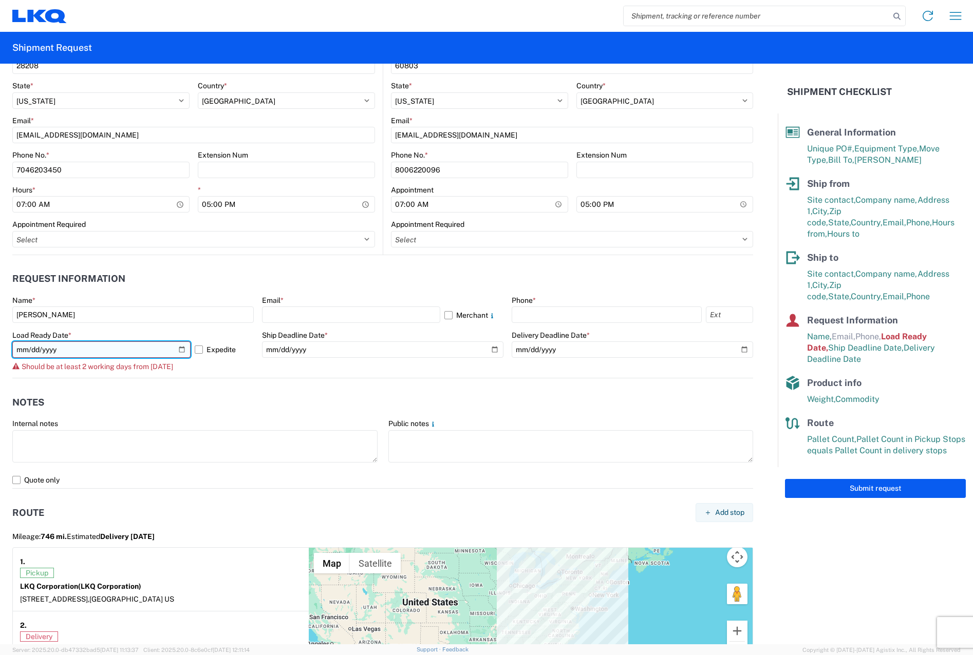
click at [174, 352] on input "[DATE]" at bounding box center [101, 349] width 178 height 16
click at [183, 346] on input "[DATE]" at bounding box center [101, 349] width 178 height 16
type input "[DATE]"
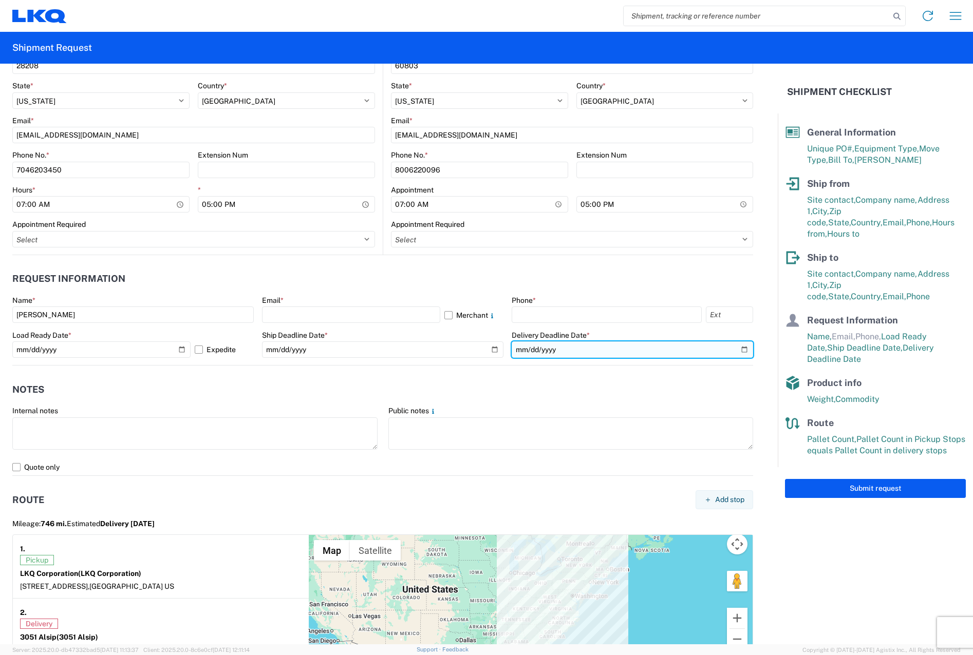
click at [737, 349] on input "[DATE]" at bounding box center [631, 349] width 241 height 16
type input "[DATE]"
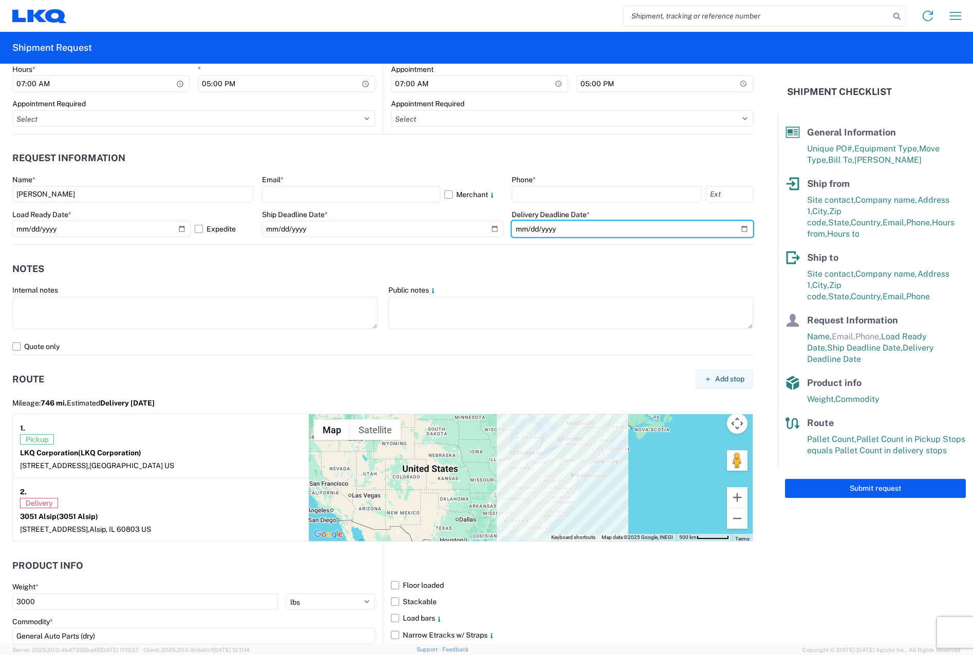
scroll to position [565, 0]
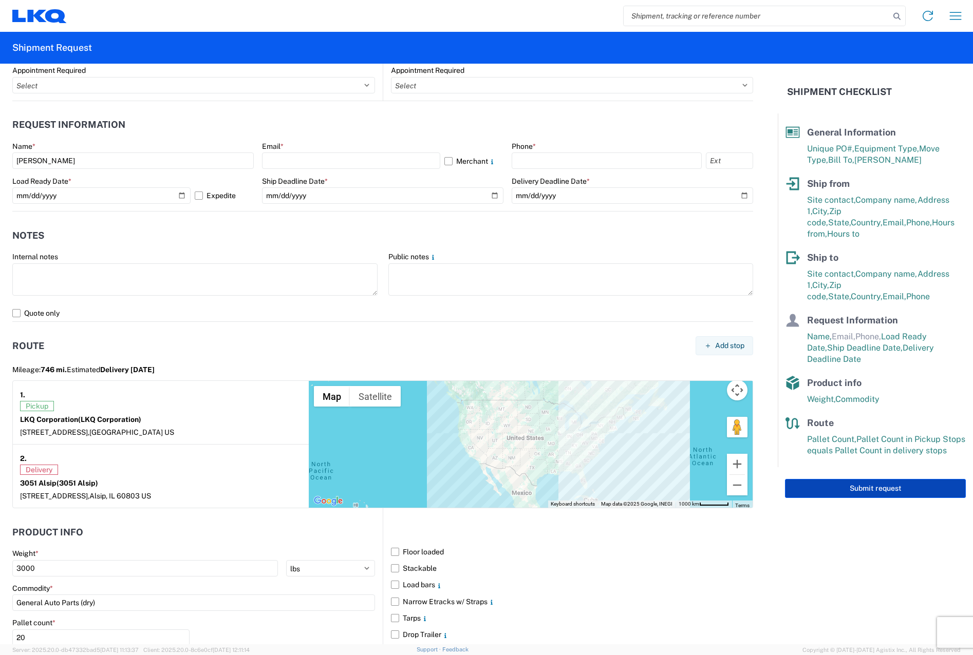
click at [872, 479] on button "Submit request" at bounding box center [875, 488] width 181 height 19
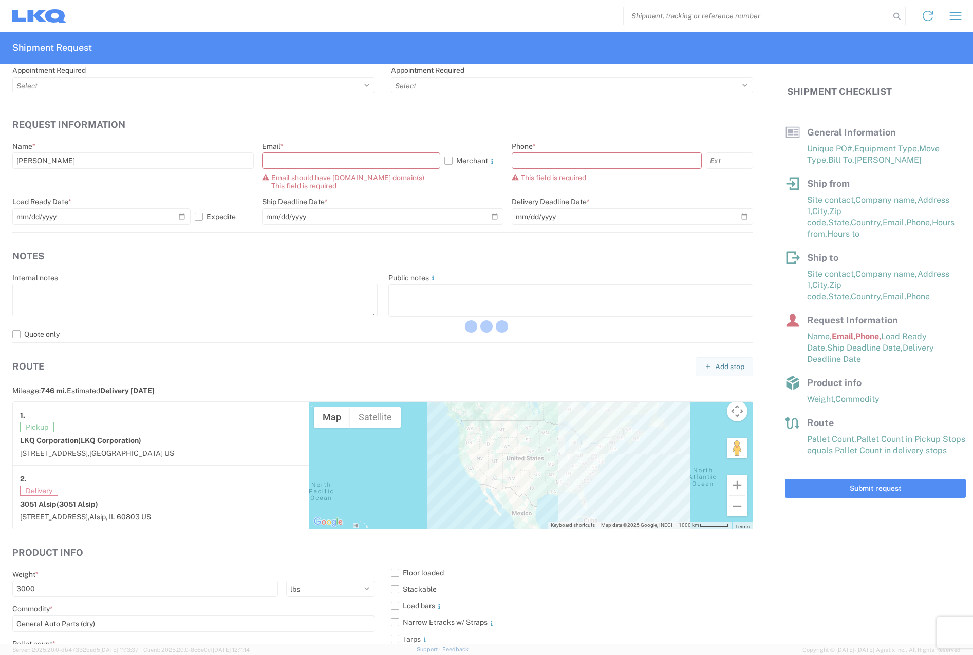
scroll to position [1, 0]
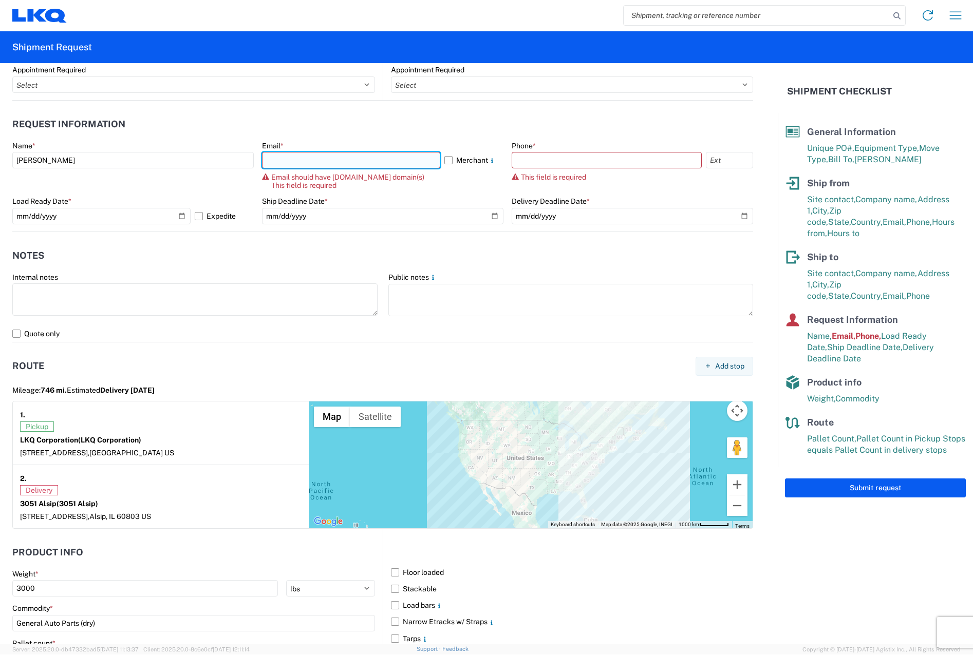
click at [366, 162] on input "text" at bounding box center [351, 160] width 178 height 16
type input "[EMAIL_ADDRESS][DOMAIN_NAME]"
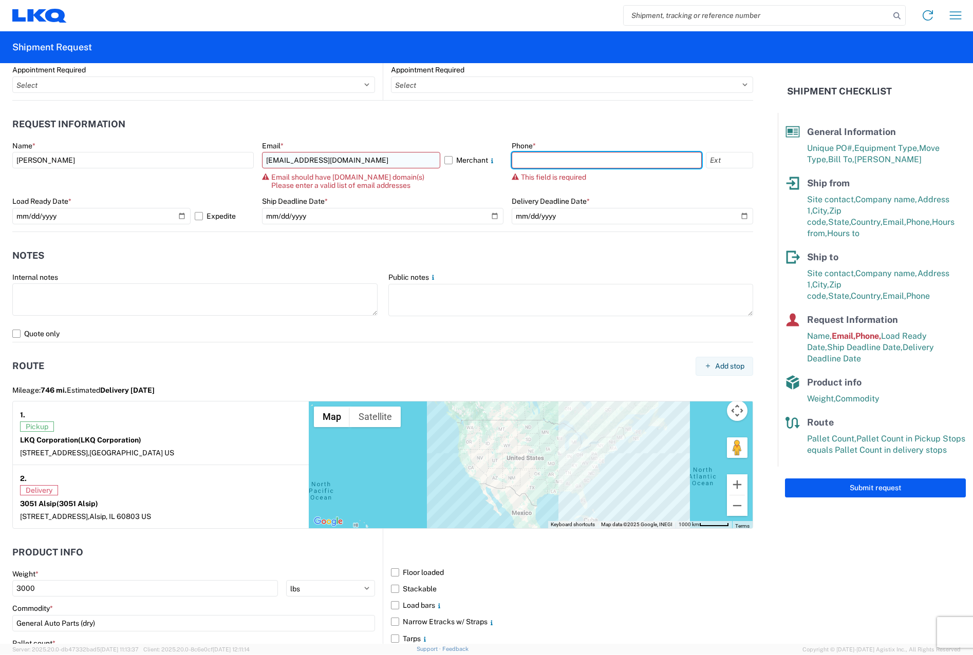
type input "7046203450"
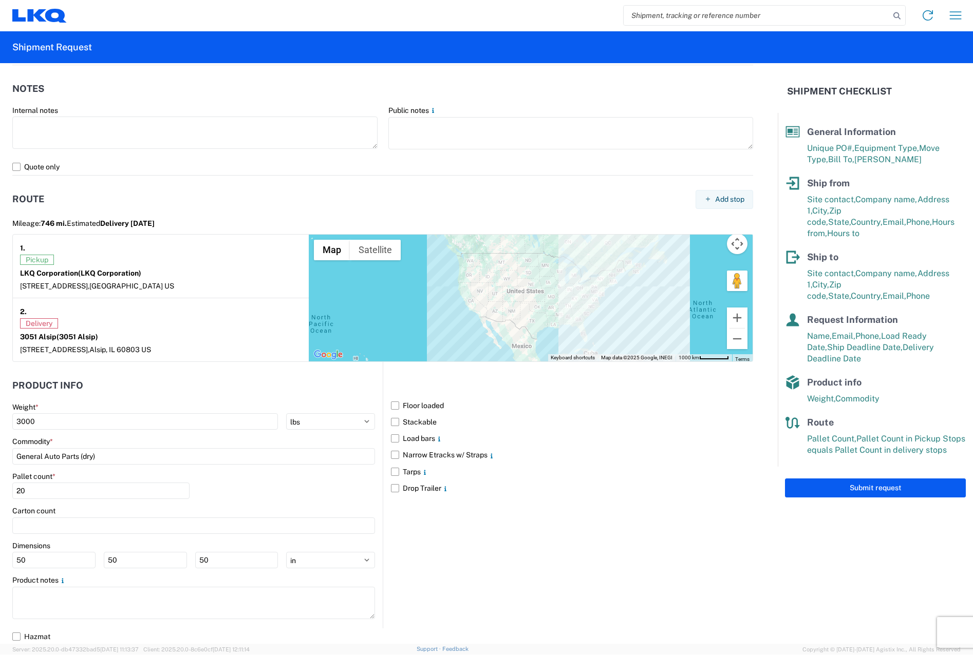
scroll to position [712, 0]
click at [848, 479] on button "Submit request" at bounding box center [875, 488] width 181 height 19
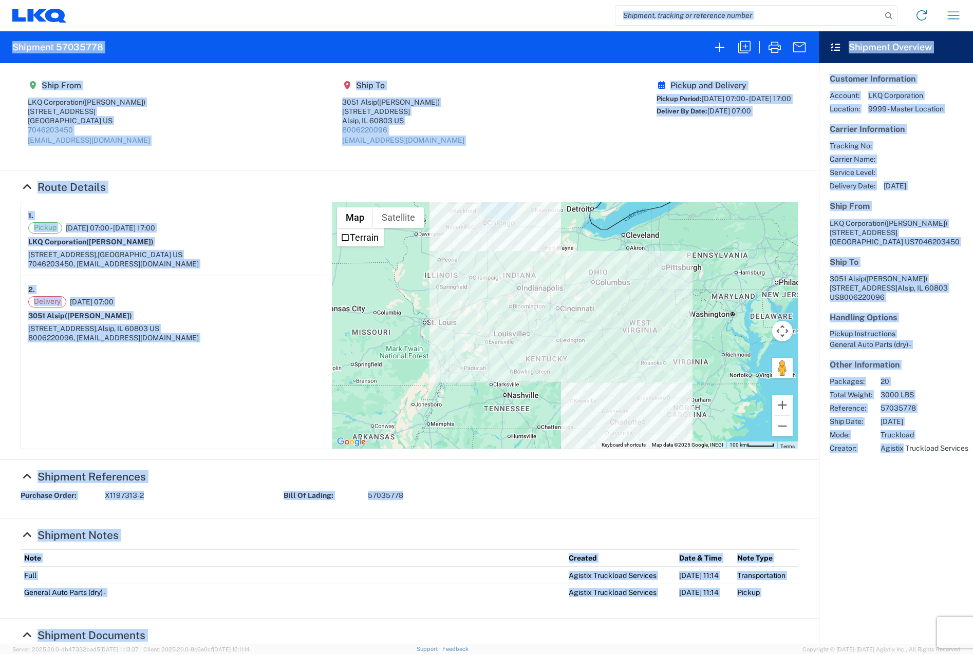
drag, startPoint x: 5, startPoint y: 13, endPoint x: 899, endPoint y: 618, distance: 1079.3
click at [899, 619] on agx-forms-host "Home Shipment request Shipment tracking Shipment 57035778 Ship From LKQ Corpora…" at bounding box center [486, 326] width 973 height 655
drag, startPoint x: 899, startPoint y: 618, endPoint x: 856, endPoint y: 565, distance: 68.0
click at [856, 565] on agx-shipment-overview-widget "Customer Information Account: LKQ Corporation Location: 9999 - Master Location …" at bounding box center [895, 353] width 154 height 581
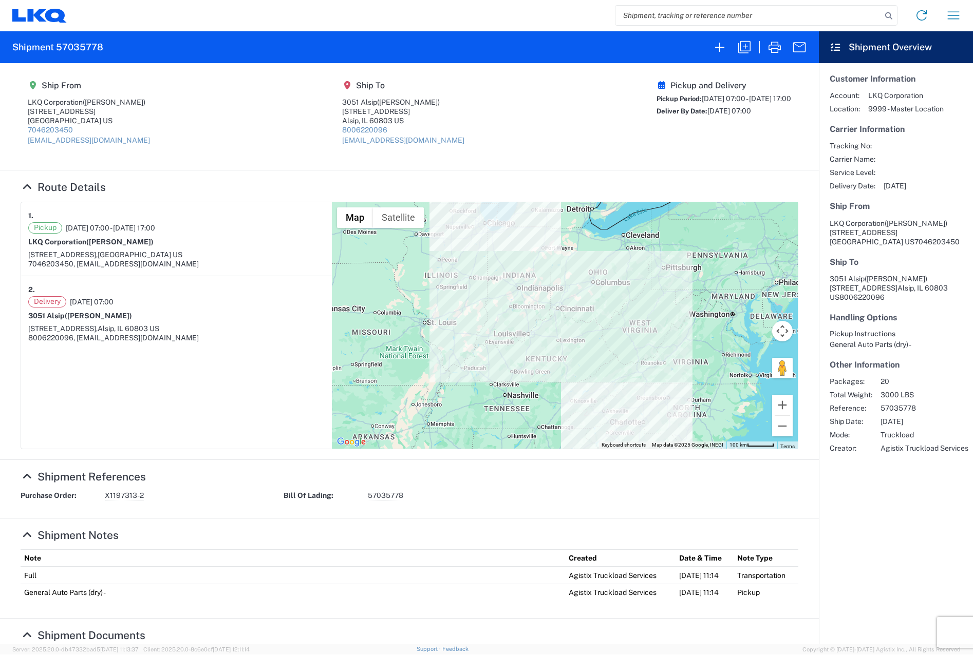
click at [7, 50] on agx-form-header "Shipment 57035778" at bounding box center [409, 47] width 818 height 32
